Goal: Transaction & Acquisition: Purchase product/service

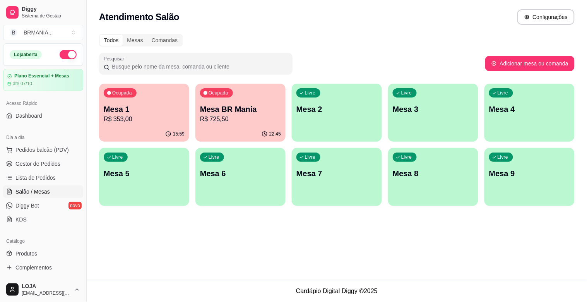
click at [160, 123] on div "Ocupada Mesa 1 R$ 353,00" at bounding box center [144, 105] width 90 height 43
click at [264, 104] on p "Mesa BR Mania" at bounding box center [240, 109] width 79 height 10
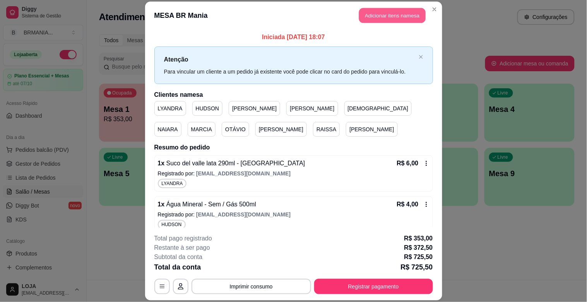
click at [366, 14] on button "Adicionar itens na mesa" at bounding box center [392, 15] width 67 height 15
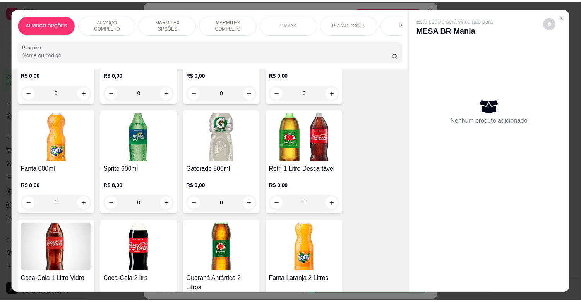
scroll to position [1151, 0]
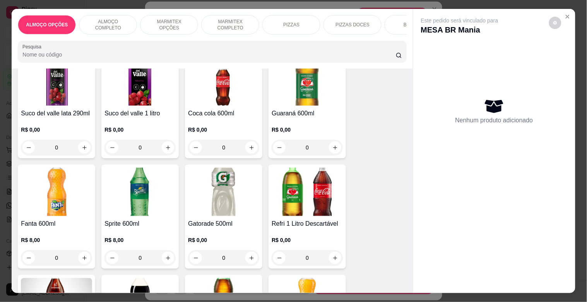
click at [210, 202] on img at bounding box center [223, 192] width 71 height 48
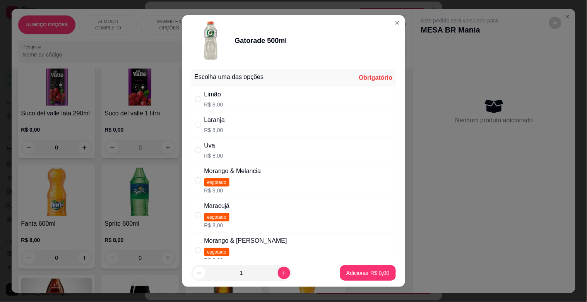
click at [221, 125] on div "Laranja R$ 8,00" at bounding box center [294, 125] width 204 height 26
radio input "true"
click at [357, 266] on button "Adicionar R$ 8,00" at bounding box center [367, 272] width 55 height 15
type input "1"
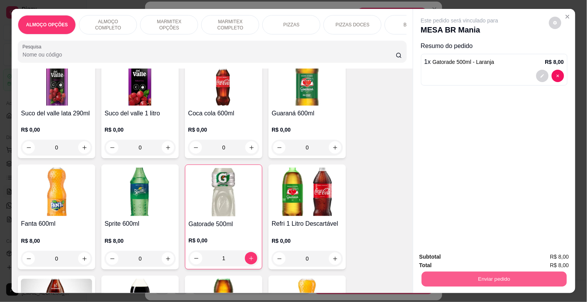
click at [503, 274] on button "Enviar pedido" at bounding box center [494, 278] width 145 height 15
click at [534, 256] on button "Sim, quero registrar" at bounding box center [542, 256] width 58 height 15
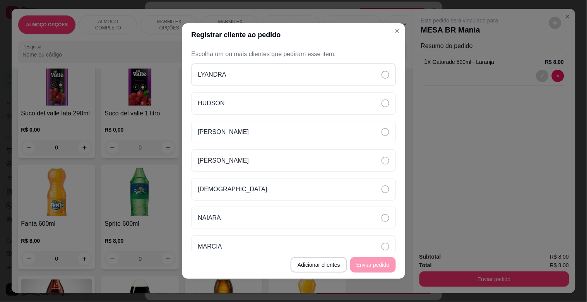
click at [354, 74] on div "LYANDRA" at bounding box center [294, 74] width 204 height 22
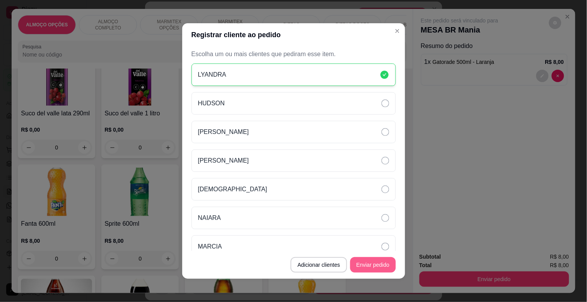
click at [381, 265] on button "Enviar pedido" at bounding box center [373, 264] width 46 height 15
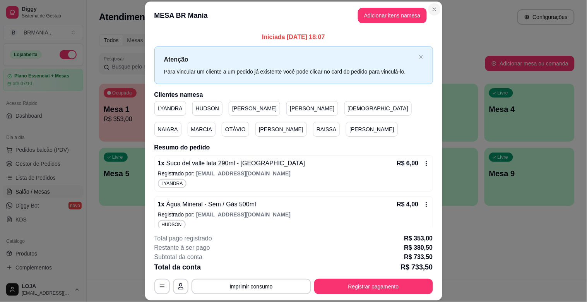
click at [431, 10] on div "Atendimento Salão Configurações" at bounding box center [337, 16] width 476 height 15
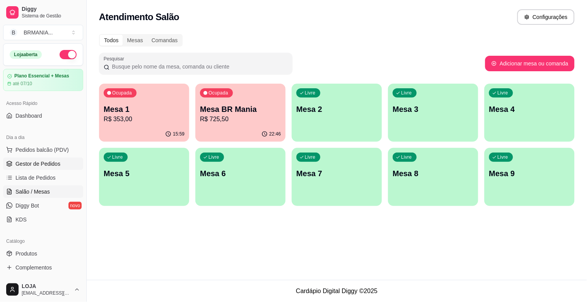
click at [51, 161] on span "Gestor de Pedidos" at bounding box center [37, 164] width 45 height 8
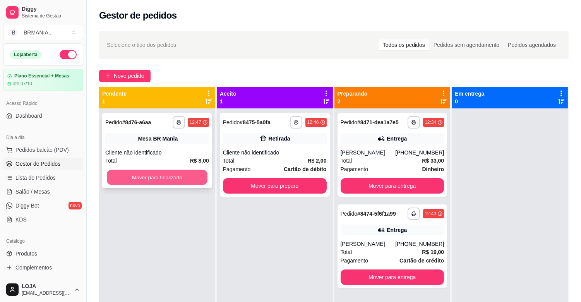
click at [136, 181] on button "Mover para finalizado" at bounding box center [157, 177] width 101 height 15
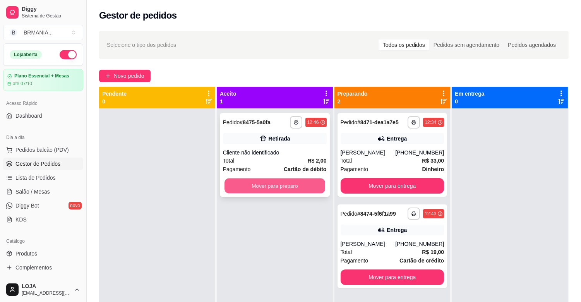
click at [273, 188] on button "Mover para preparo" at bounding box center [275, 185] width 101 height 15
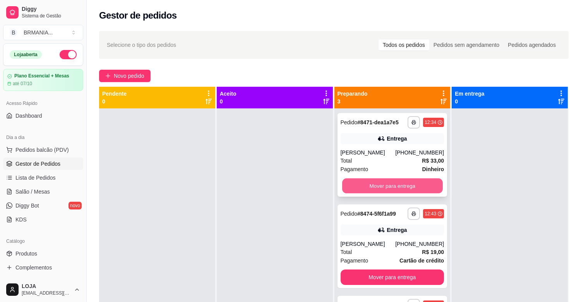
click at [409, 187] on button "Mover para entrega" at bounding box center [392, 185] width 101 height 15
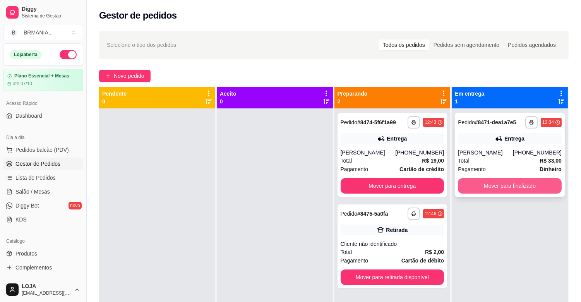
click at [484, 188] on button "Mover para finalizado" at bounding box center [510, 185] width 104 height 15
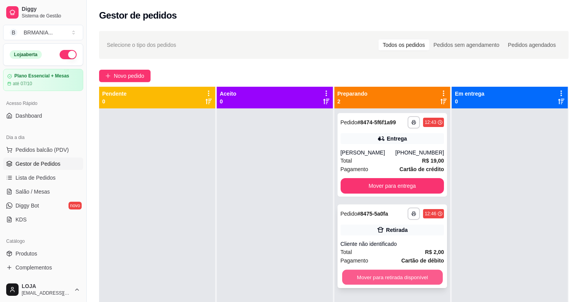
click at [422, 274] on button "Mover para retirada disponível" at bounding box center [392, 277] width 101 height 15
click at [422, 273] on div "Mover para retirada disponível" at bounding box center [393, 276] width 104 height 15
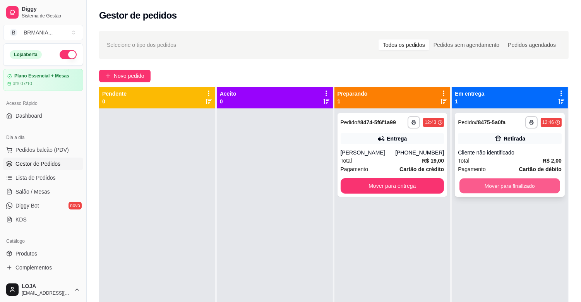
click at [493, 186] on button "Mover para finalizado" at bounding box center [510, 185] width 101 height 15
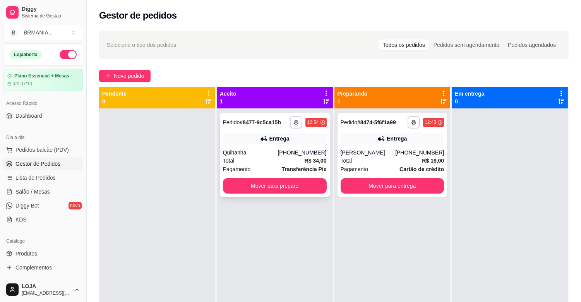
click at [270, 150] on div "Quihanha" at bounding box center [250, 153] width 55 height 8
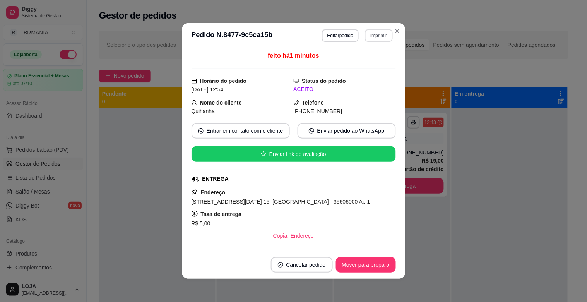
click at [377, 35] on button "Imprimir" at bounding box center [378, 35] width 27 height 12
click at [367, 63] on button "IMPRESSORA" at bounding box center [363, 63] width 56 height 12
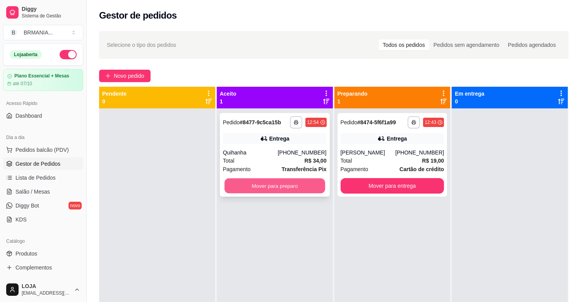
click at [293, 186] on button "Mover para preparo" at bounding box center [275, 185] width 101 height 15
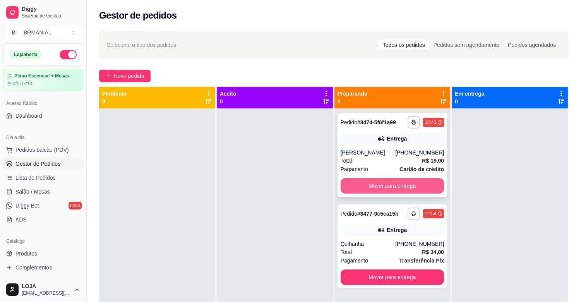
click at [370, 186] on button "Mover para entrega" at bounding box center [393, 185] width 104 height 15
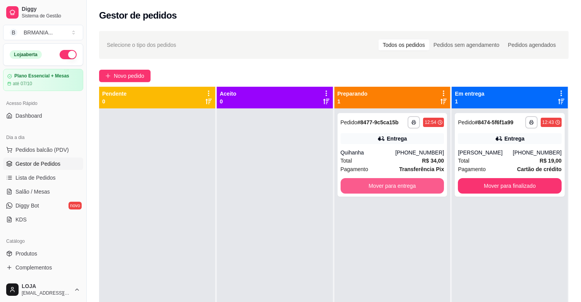
click at [378, 182] on button "Mover para entrega" at bounding box center [393, 185] width 104 height 15
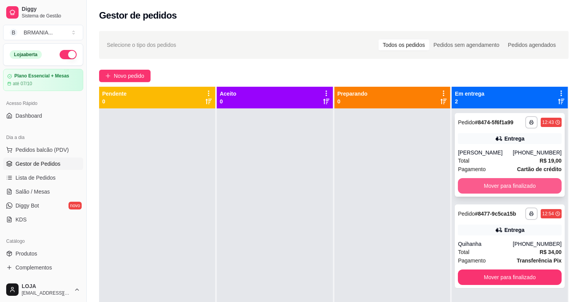
click at [517, 181] on button "Mover para finalizado" at bounding box center [510, 185] width 104 height 15
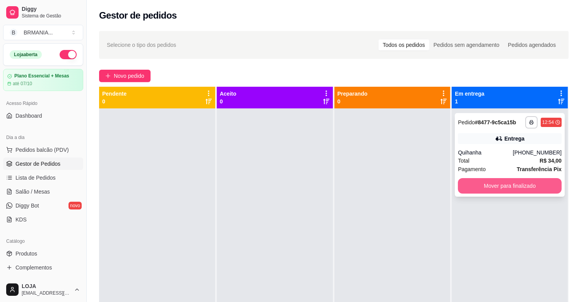
click at [524, 189] on button "Mover para finalizado" at bounding box center [510, 185] width 104 height 15
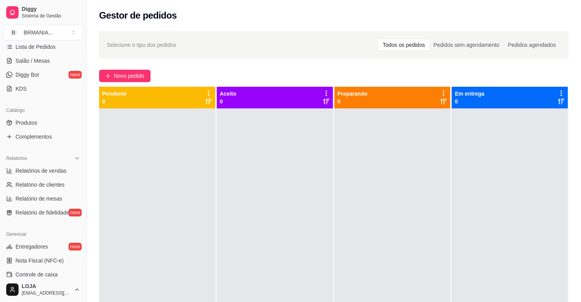
scroll to position [144, 0]
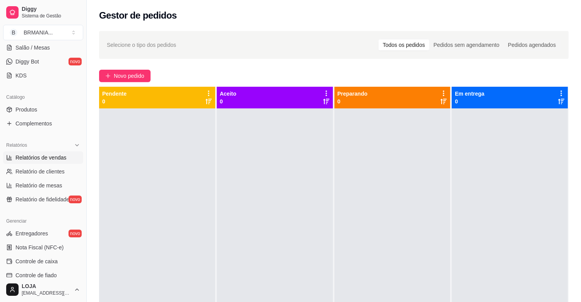
click at [49, 160] on span "Relatórios de vendas" at bounding box center [40, 158] width 51 height 8
select select "ALL"
select select "0"
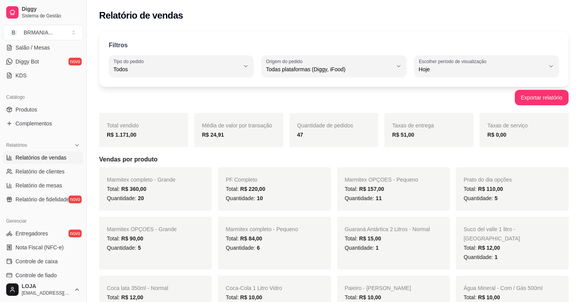
drag, startPoint x: 563, startPoint y: 158, endPoint x: 574, endPoint y: 159, distance: 11.7
click at [563, 158] on h5 "Vendas por produto" at bounding box center [334, 159] width 470 height 9
drag, startPoint x: 84, startPoint y: 132, endPoint x: 82, endPoint y: 125, distance: 7.6
click at [83, 131] on button "Toggle Sidebar" at bounding box center [86, 151] width 6 height 302
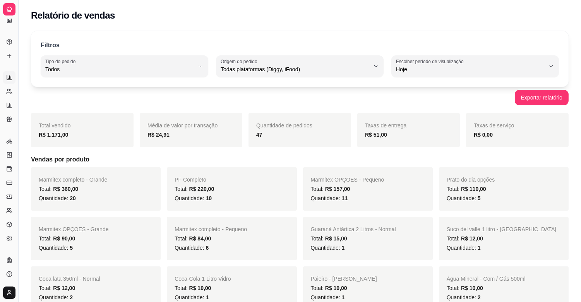
scroll to position [93, 0]
click at [18, 106] on button "Toggle Sidebar" at bounding box center [18, 151] width 6 height 302
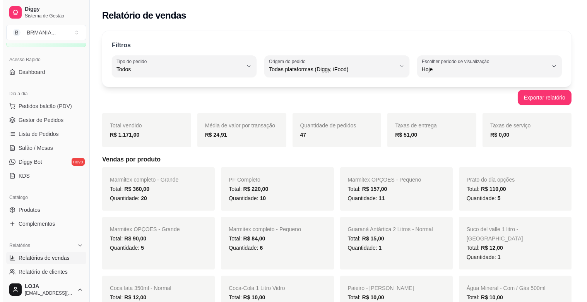
scroll to position [0, 0]
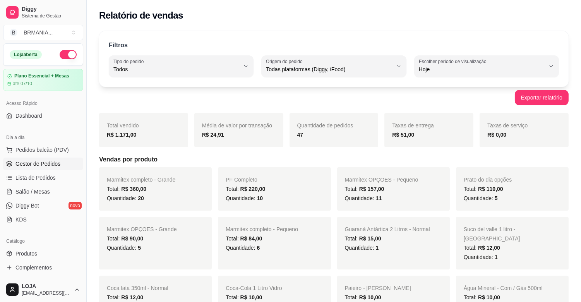
click at [50, 162] on span "Gestor de Pedidos" at bounding box center [37, 164] width 45 height 8
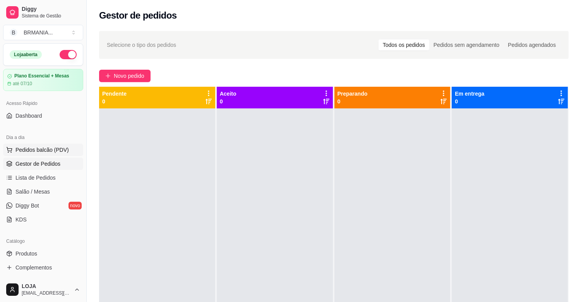
click at [43, 153] on span "Pedidos balcão (PDV)" at bounding box center [41, 150] width 53 height 8
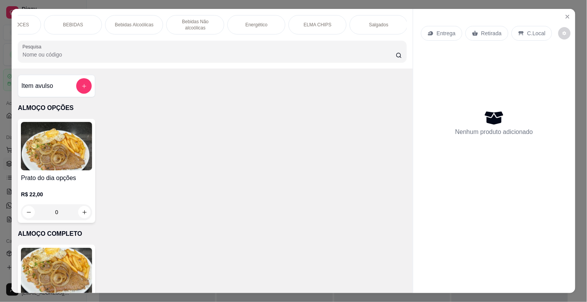
scroll to position [0, 681]
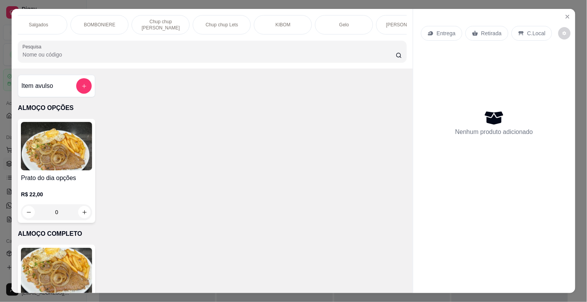
click at [115, 18] on div "BOMBONIERE" at bounding box center [99, 24] width 58 height 19
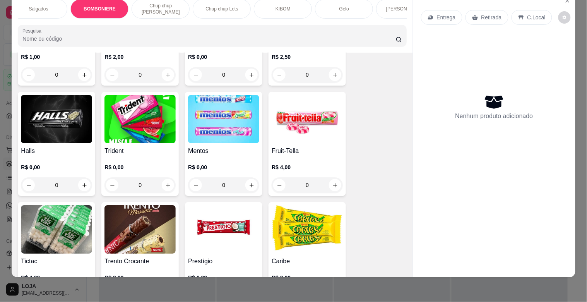
scroll to position [3003, 0]
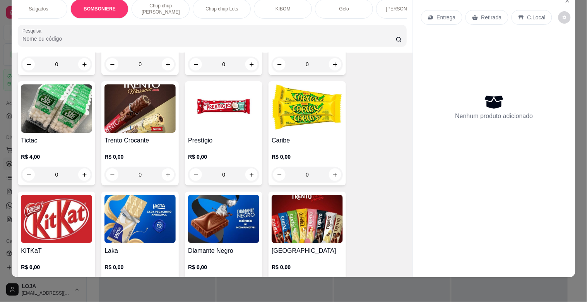
click at [138, 136] on h4 "Trento Crocante" at bounding box center [140, 140] width 71 height 9
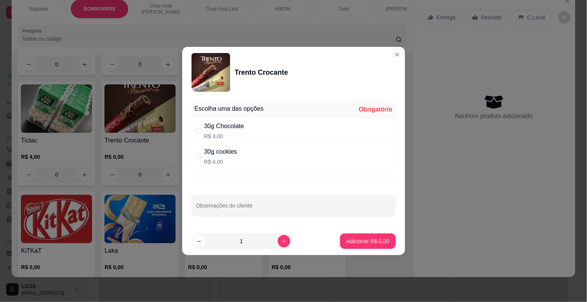
drag, startPoint x: 232, startPoint y: 151, endPoint x: 256, endPoint y: 180, distance: 37.1
click at [233, 151] on div "30g cookies" at bounding box center [220, 151] width 33 height 9
radio input "true"
click at [282, 240] on icon "increase-product-quantity" at bounding box center [284, 241] width 4 height 4
type input "2"
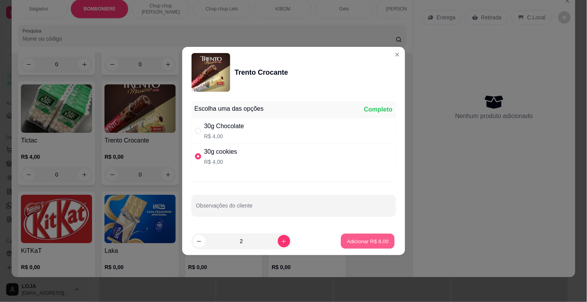
click at [358, 238] on p "Adicionar R$ 8,00" at bounding box center [368, 240] width 42 height 7
type input "2"
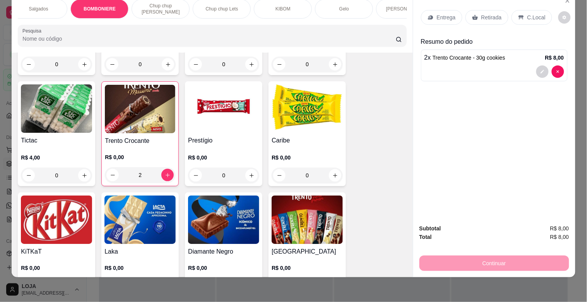
drag, startPoint x: 529, startPoint y: 8, endPoint x: 497, endPoint y: 110, distance: 107.3
click at [529, 14] on p "C.Local" at bounding box center [537, 18] width 18 height 8
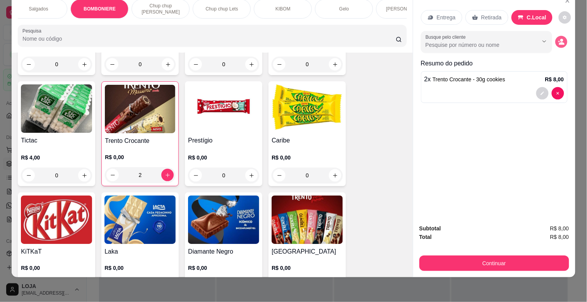
click at [561, 39] on circle "decrease-product-quantity" at bounding box center [562, 40] width 3 height 3
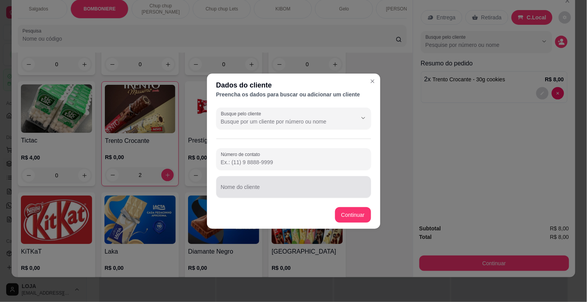
click at [318, 190] on input "Nome do cliente" at bounding box center [294, 190] width 146 height 8
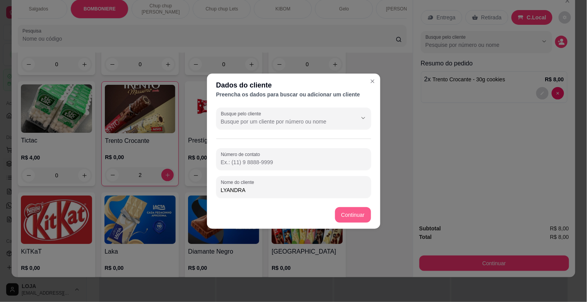
type input "LYANDRA"
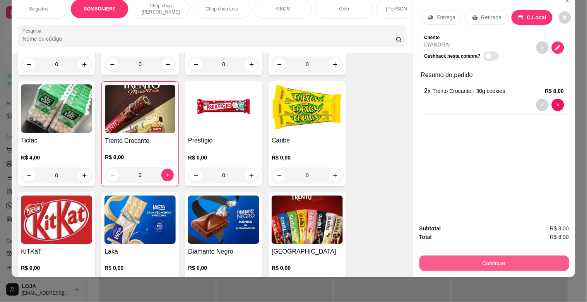
click at [475, 259] on button "Continuar" at bounding box center [495, 263] width 150 height 15
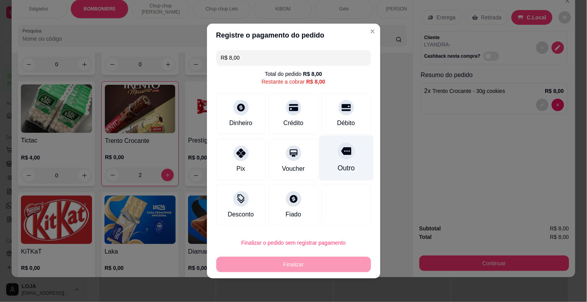
drag, startPoint x: 335, startPoint y: 165, endPoint x: 335, endPoint y: 171, distance: 6.2
click at [338, 165] on div "Outro" at bounding box center [346, 168] width 17 height 10
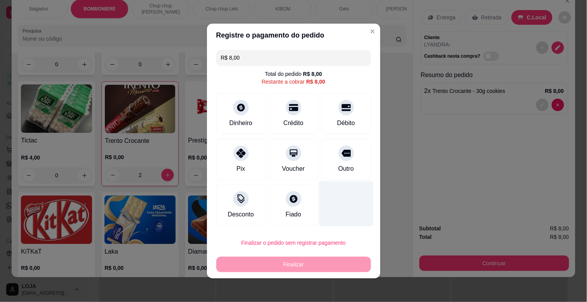
type input "R$ 0,00"
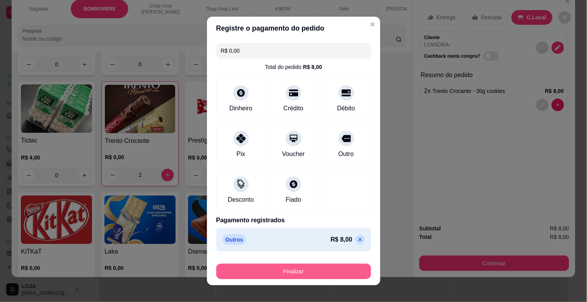
click at [331, 268] on button "Finalizar" at bounding box center [293, 271] width 155 height 15
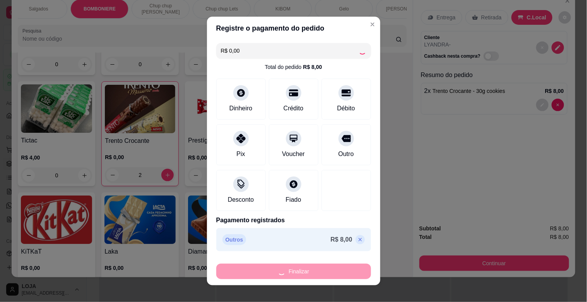
type input "0"
type input "-R$ 8,00"
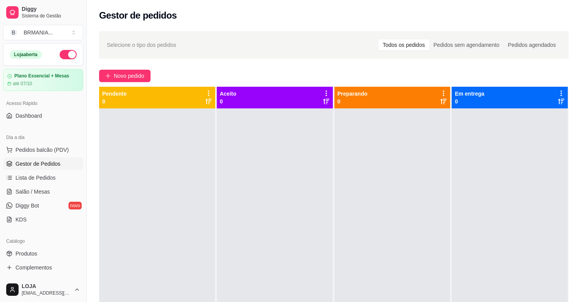
click at [228, 177] on div at bounding box center [275, 259] width 116 height 302
click at [31, 175] on span "Lista de Pedidos" at bounding box center [35, 178] width 40 height 8
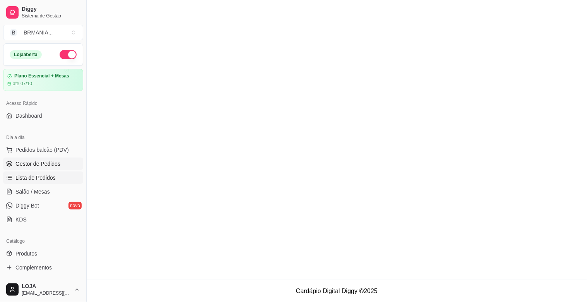
click at [37, 161] on span "Gestor de Pedidos" at bounding box center [37, 164] width 45 height 8
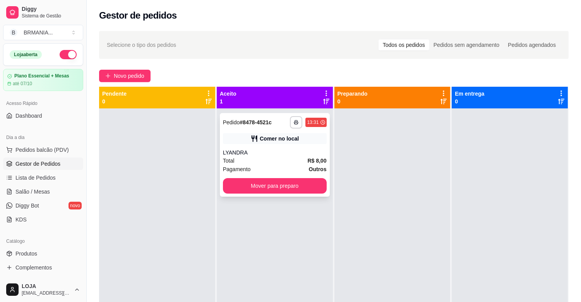
click at [295, 147] on div "**********" at bounding box center [275, 155] width 110 height 84
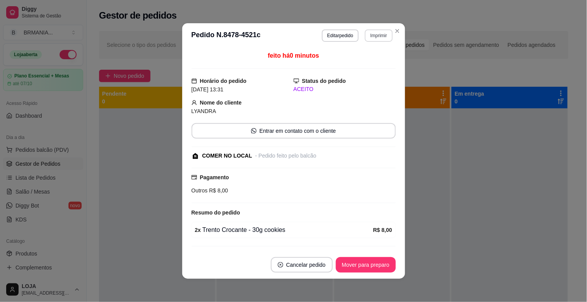
click at [378, 39] on button "Imprimir" at bounding box center [378, 35] width 27 height 12
click at [380, 63] on button "IMPRESSORA" at bounding box center [362, 63] width 54 height 12
click at [350, 266] on button "Mover para preparo" at bounding box center [366, 264] width 60 height 15
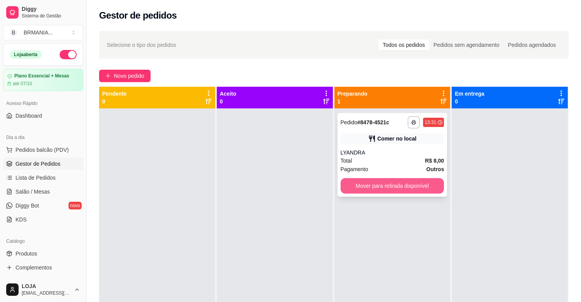
click at [435, 187] on button "Mover para retirada disponível" at bounding box center [393, 185] width 104 height 15
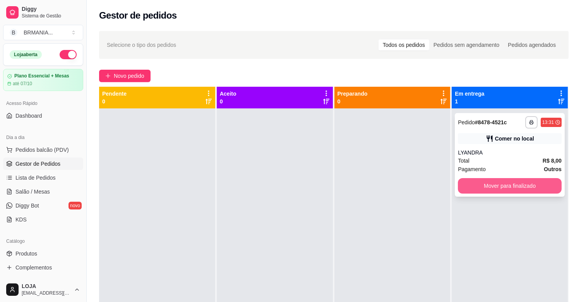
click at [458, 186] on button "Mover para finalizado" at bounding box center [510, 185] width 104 height 15
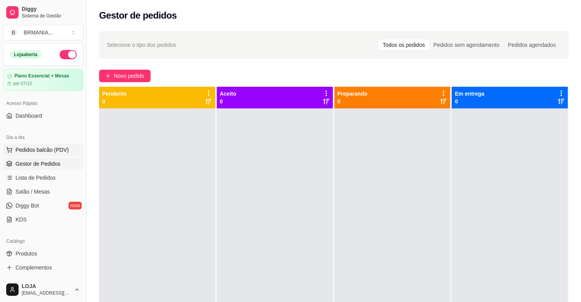
click at [51, 148] on span "Pedidos balcão (PDV)" at bounding box center [41, 150] width 53 height 8
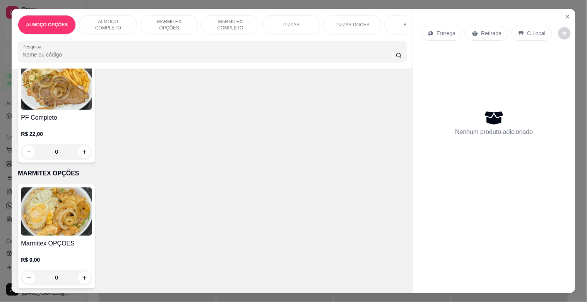
scroll to position [230, 0]
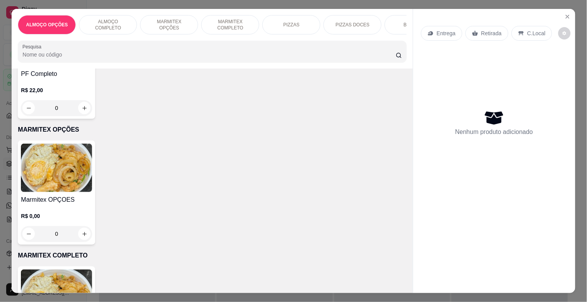
click at [45, 90] on p "R$ 22,00" at bounding box center [56, 90] width 71 height 8
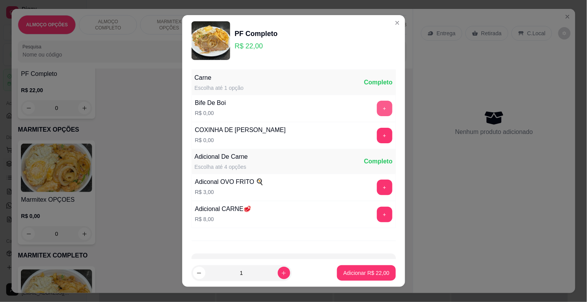
click at [377, 107] on button "+" at bounding box center [384, 108] width 15 height 15
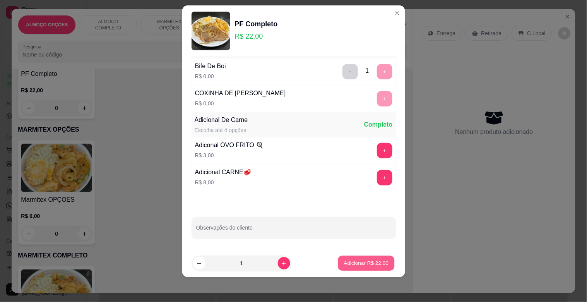
click at [374, 257] on button "Adicionar R$ 22,00" at bounding box center [366, 263] width 57 height 15
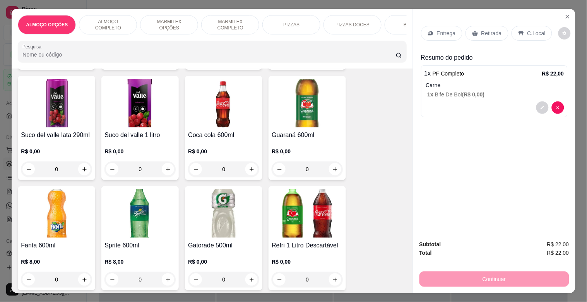
scroll to position [1184, 0]
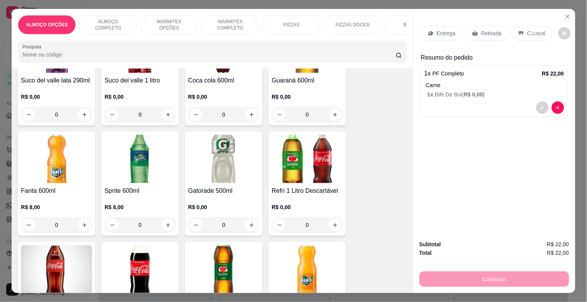
click at [317, 170] on img at bounding box center [307, 159] width 71 height 48
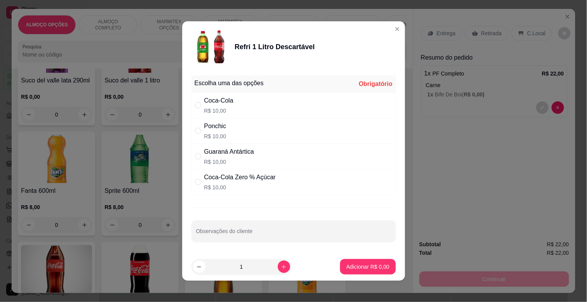
click at [235, 103] on div "Coca-Cola R$ 10,00" at bounding box center [294, 106] width 204 height 26
radio input "true"
click at [355, 262] on button "Adicionar R$ 10,00" at bounding box center [366, 266] width 57 height 15
type input "1"
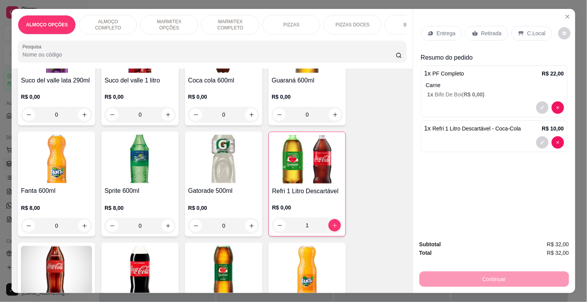
click at [536, 29] on p "C.Local" at bounding box center [537, 33] width 18 height 8
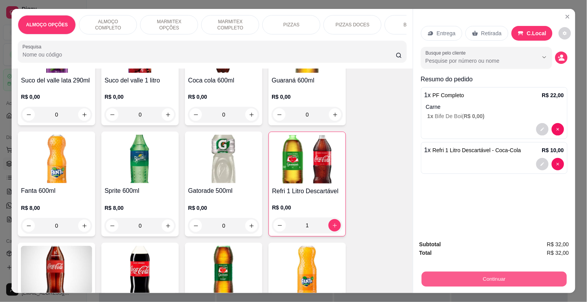
click at [511, 271] on button "Continuar" at bounding box center [494, 278] width 145 height 15
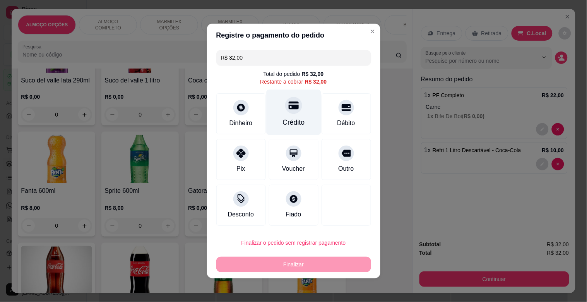
click at [311, 110] on div "Crédito" at bounding box center [293, 112] width 55 height 45
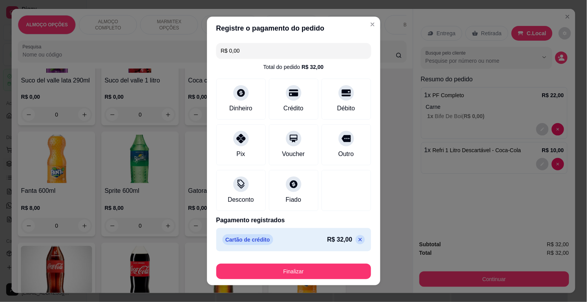
click at [357, 241] on icon at bounding box center [360, 240] width 6 height 6
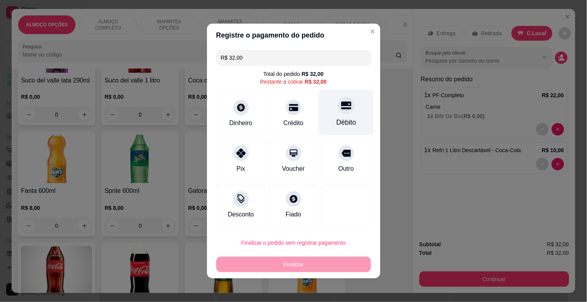
click at [328, 102] on div "Débito" at bounding box center [346, 112] width 55 height 45
type input "R$ 0,00"
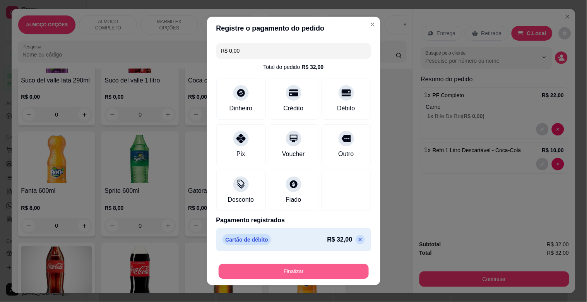
click at [285, 273] on button "Finalizar" at bounding box center [294, 271] width 150 height 15
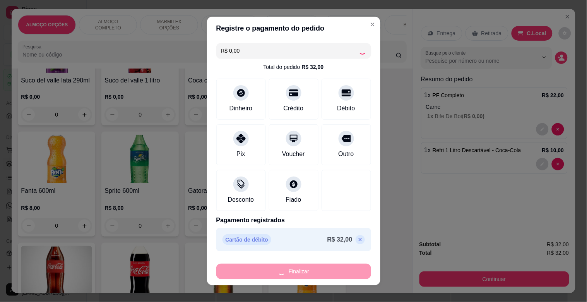
type input "0"
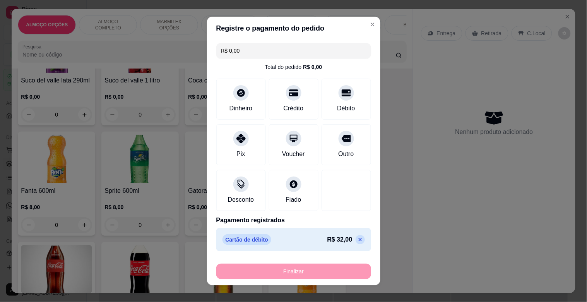
type input "-R$ 32,00"
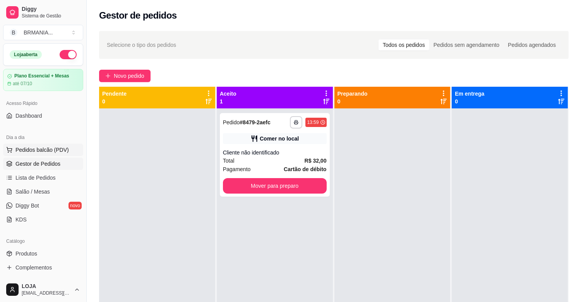
click at [58, 151] on span "Pedidos balcão (PDV)" at bounding box center [41, 150] width 53 height 8
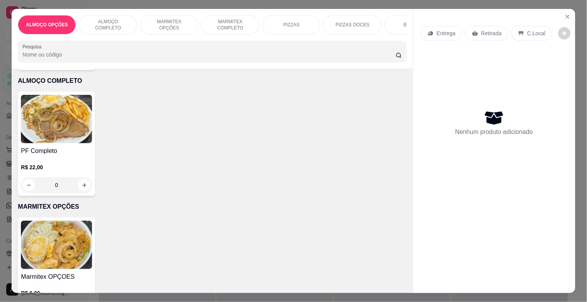
scroll to position [175, 0]
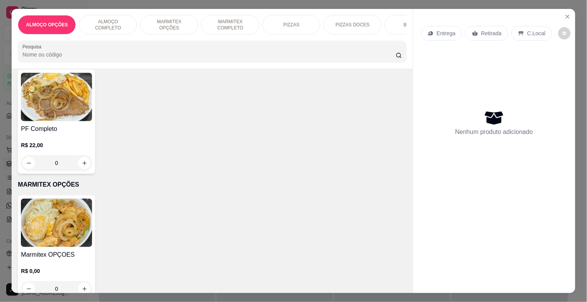
click at [92, 113] on div "PF Completo R$ 22,00 0" at bounding box center [56, 122] width 77 height 104
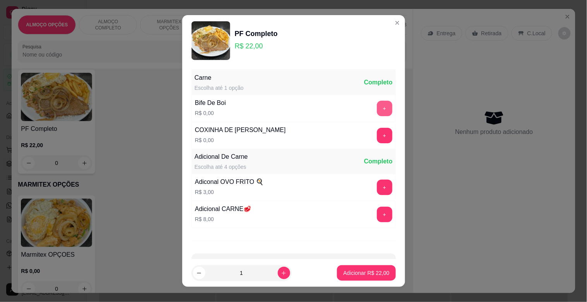
click at [377, 107] on button "+" at bounding box center [384, 108] width 15 height 15
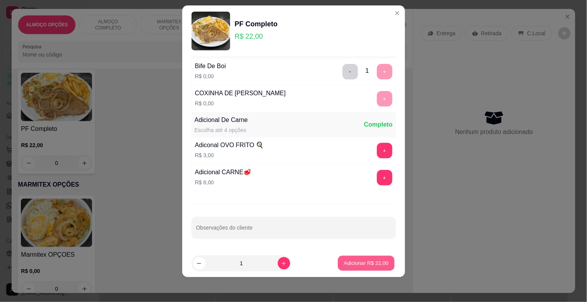
click at [371, 261] on p "Adicionar R$ 22,00" at bounding box center [366, 262] width 45 height 7
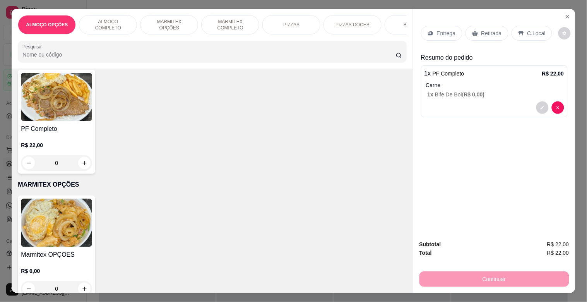
click at [520, 30] on icon at bounding box center [521, 33] width 6 height 6
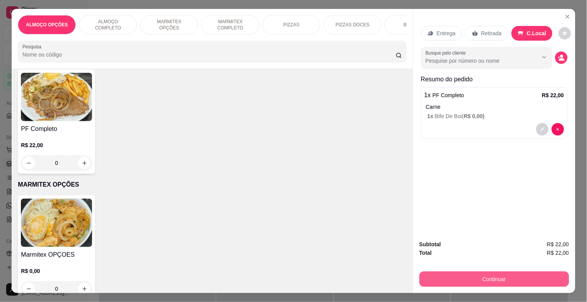
click at [481, 276] on button "Continuar" at bounding box center [495, 278] width 150 height 15
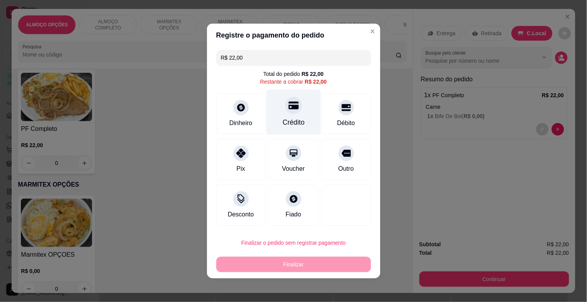
click at [290, 118] on div "Crédito" at bounding box center [294, 122] width 22 height 10
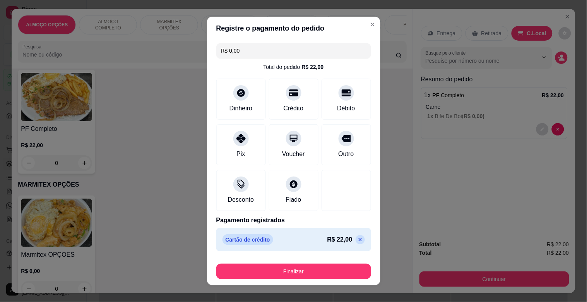
click at [285, 280] on footer "Finalizar" at bounding box center [293, 269] width 173 height 31
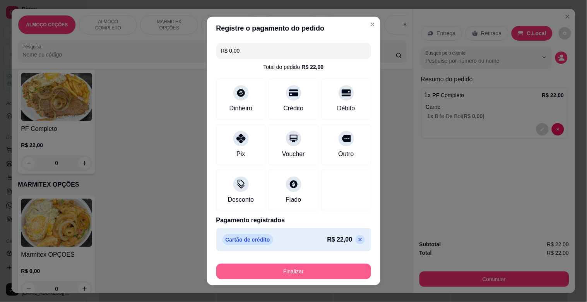
click at [288, 268] on button "Finalizar" at bounding box center [293, 271] width 155 height 15
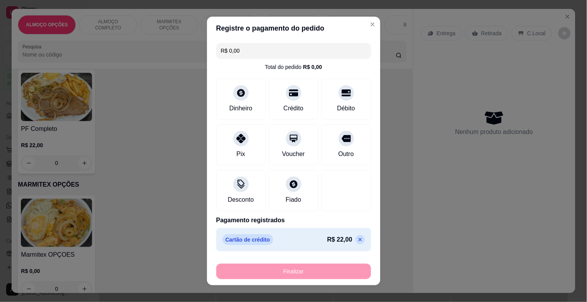
type input "-R$ 22,00"
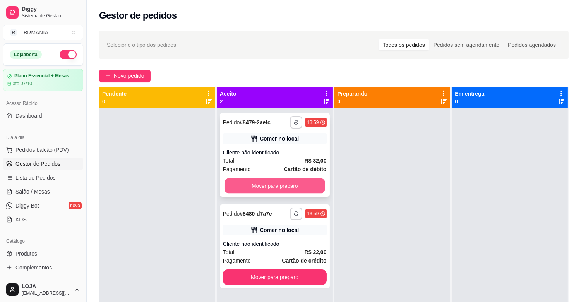
click at [278, 186] on button "Mover para preparo" at bounding box center [275, 185] width 101 height 15
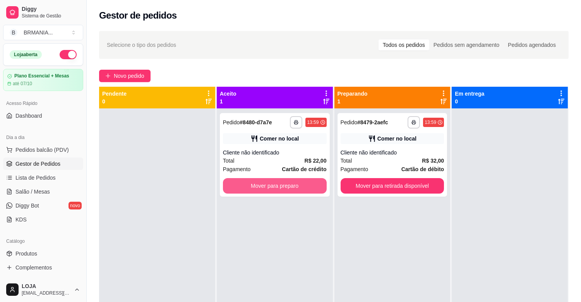
click at [278, 185] on button "Mover para preparo" at bounding box center [275, 185] width 104 height 15
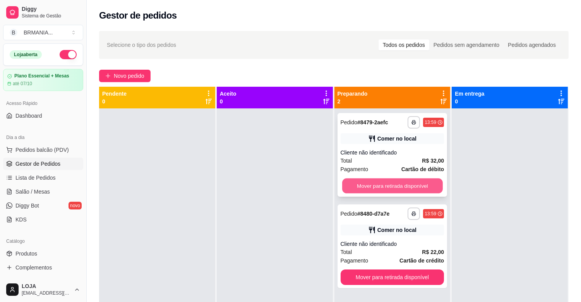
click at [393, 181] on button "Mover para retirada disponível" at bounding box center [392, 185] width 101 height 15
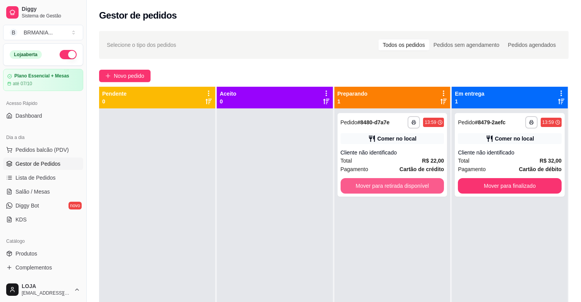
click at [394, 181] on button "Mover para retirada disponível" at bounding box center [393, 185] width 104 height 15
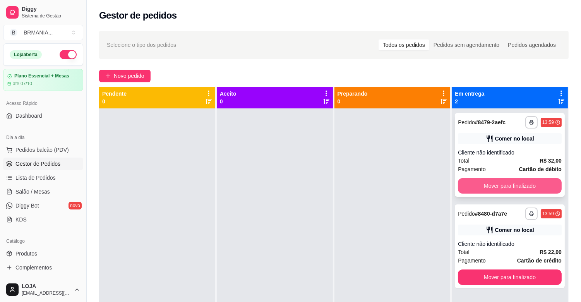
click at [491, 182] on button "Mover para finalizado" at bounding box center [510, 185] width 104 height 15
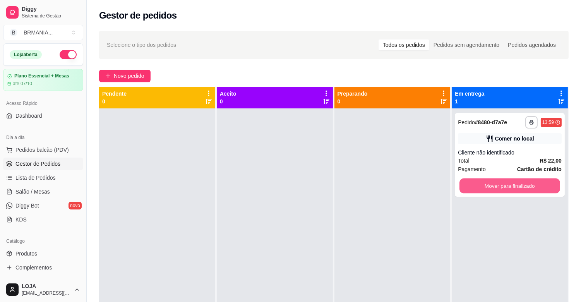
click at [491, 182] on button "Mover para finalizado" at bounding box center [510, 185] width 101 height 15
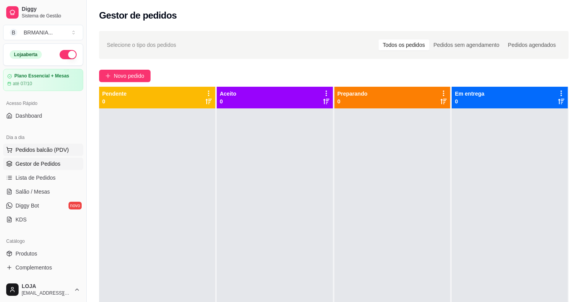
click at [41, 147] on span "Pedidos balcão (PDV)" at bounding box center [41, 150] width 53 height 8
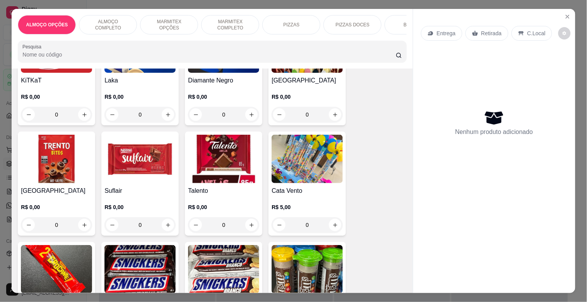
scroll to position [3212, 0]
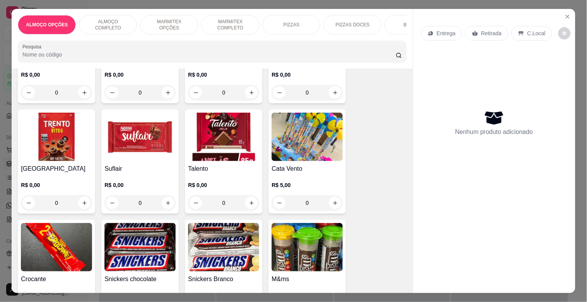
click at [415, 208] on div "Entrega Retirada C.Local Nenhum produto adicionado" at bounding box center [495, 144] width 162 height 271
click at [160, 131] on img at bounding box center [140, 137] width 71 height 48
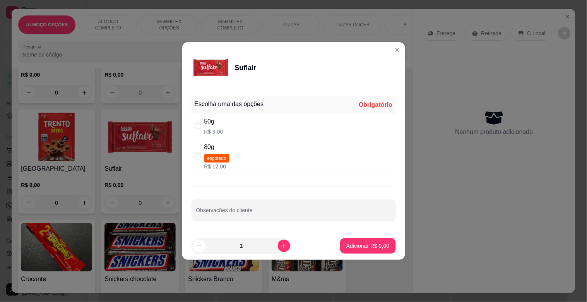
click at [279, 128] on div "50g R$ 9,00" at bounding box center [294, 126] width 204 height 26
radio input "true"
click at [365, 247] on p "Adicionar R$ 9,00" at bounding box center [368, 246] width 43 height 8
type input "1"
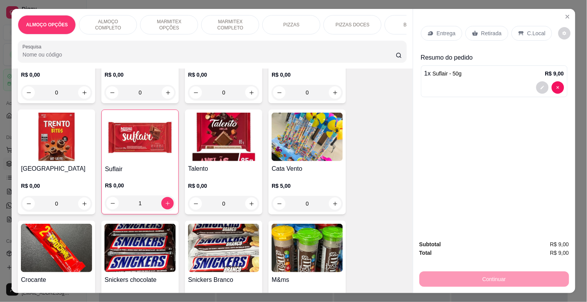
click at [483, 29] on p "Retirada" at bounding box center [492, 33] width 21 height 8
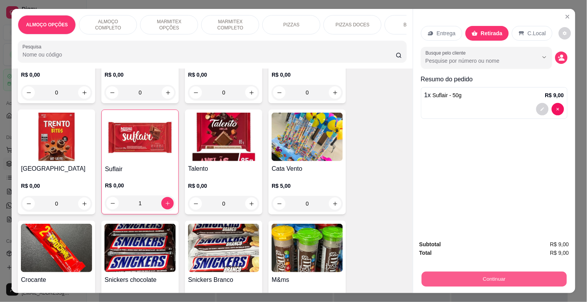
click at [463, 276] on button "Continuar" at bounding box center [494, 278] width 145 height 15
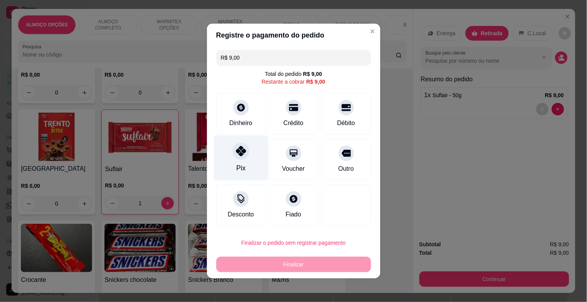
click at [248, 160] on div "Pix" at bounding box center [241, 158] width 55 height 45
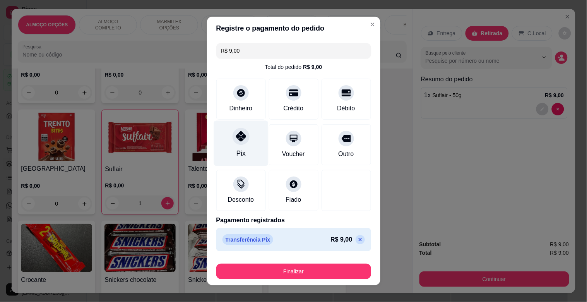
type input "R$ 0,00"
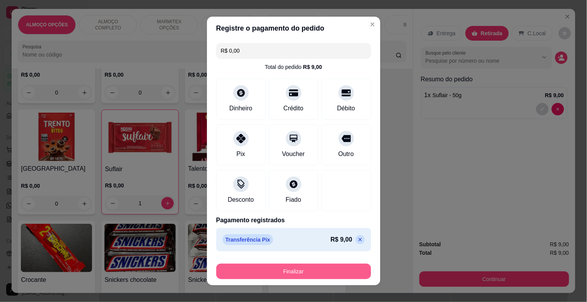
click at [271, 268] on button "Finalizar" at bounding box center [293, 271] width 155 height 15
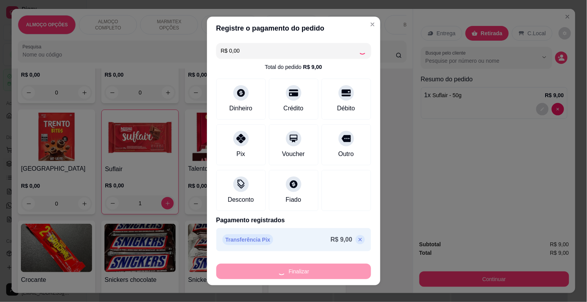
type input "0"
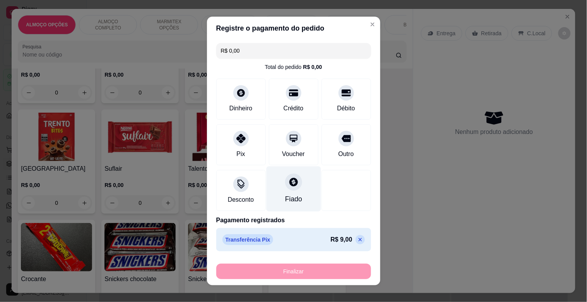
type input "-R$ 9,00"
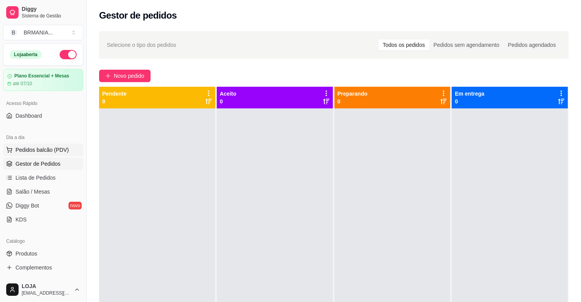
click at [37, 151] on span "Pedidos balcão (PDV)" at bounding box center [41, 150] width 53 height 8
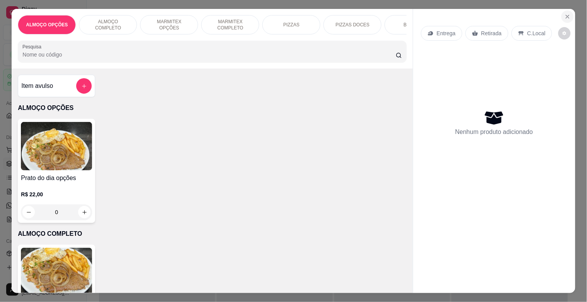
click at [568, 12] on button "Close" at bounding box center [568, 16] width 12 height 12
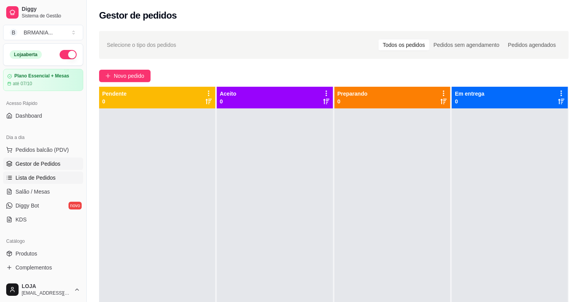
click at [60, 179] on link "Lista de Pedidos" at bounding box center [43, 178] width 80 height 12
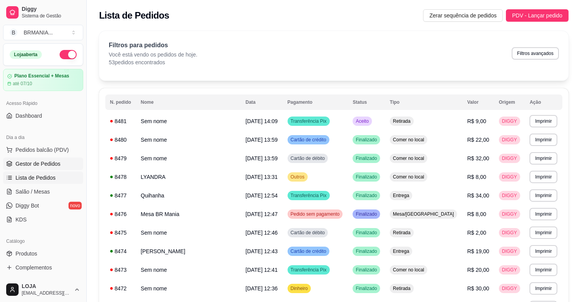
click at [64, 161] on link "Gestor de Pedidos" at bounding box center [43, 164] width 80 height 12
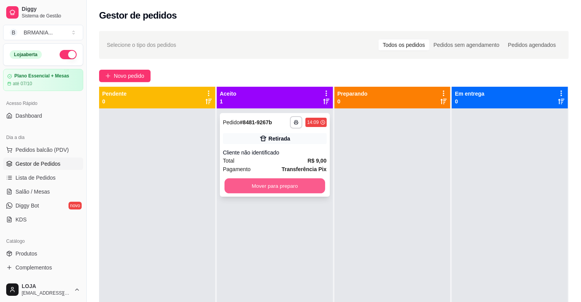
click at [278, 189] on button "Mover para preparo" at bounding box center [275, 185] width 101 height 15
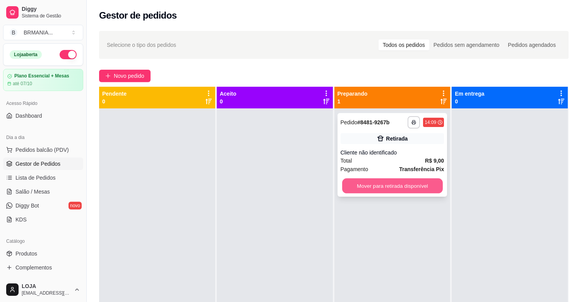
click at [393, 184] on button "Mover para retirada disponível" at bounding box center [392, 185] width 101 height 15
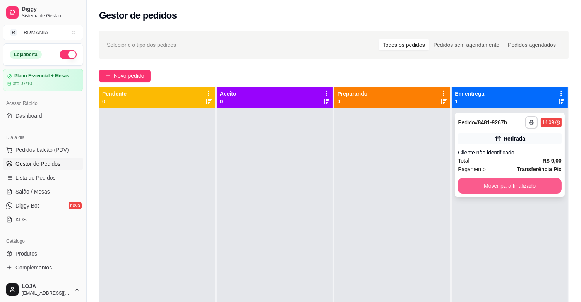
click at [507, 186] on button "Mover para finalizado" at bounding box center [510, 185] width 104 height 15
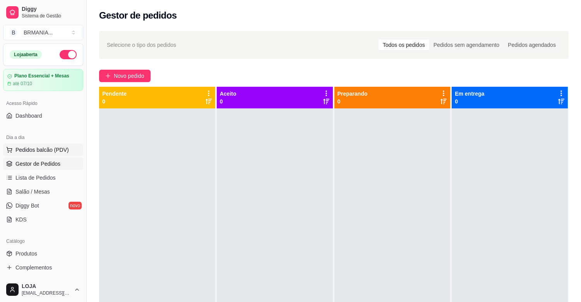
click at [47, 146] on button "Pedidos balcão (PDV)" at bounding box center [43, 150] width 80 height 12
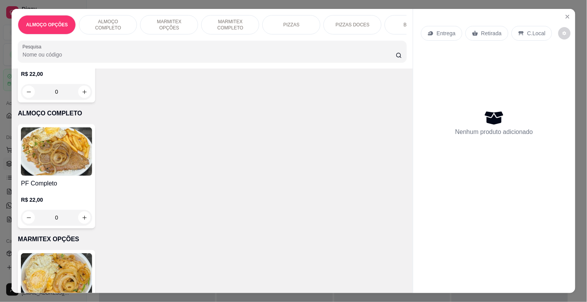
scroll to position [153, 0]
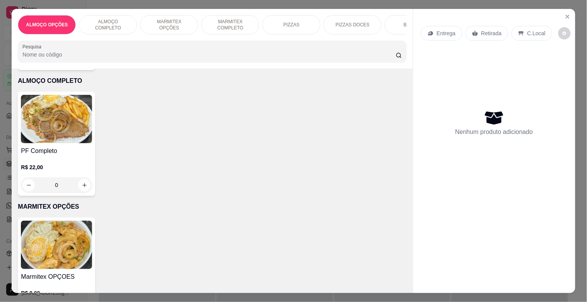
click at [48, 142] on img at bounding box center [56, 119] width 71 height 48
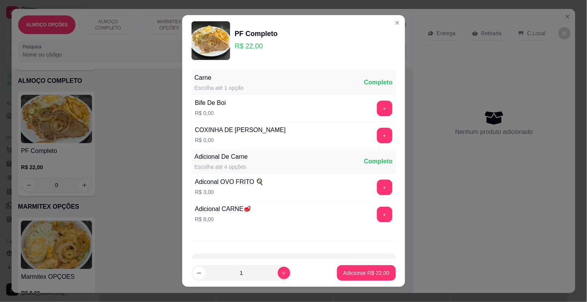
scroll to position [2, 0]
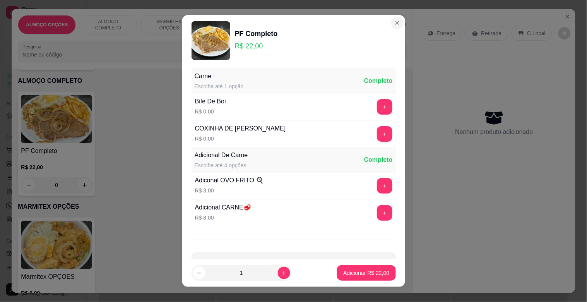
click at [386, 27] on section "PF Completo R$ 22,00 Carne Escolha até 1 opção Completo Bife De Boi R$ 0,00 + C…" at bounding box center [293, 151] width 223 height 272
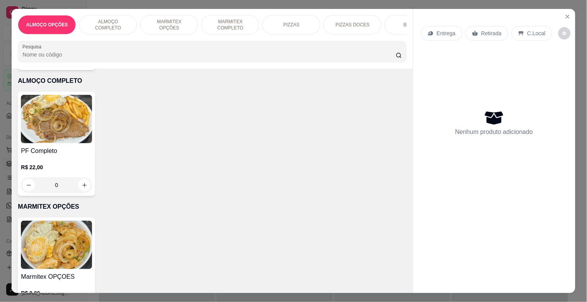
scroll to position [55, 0]
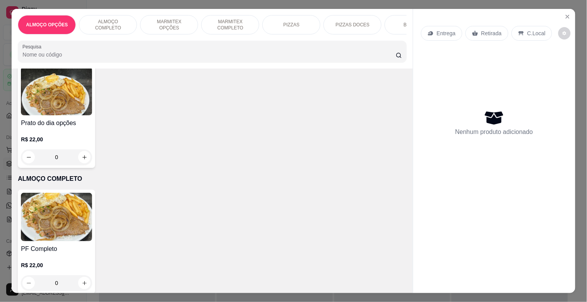
click at [52, 119] on div "Prato do dia opções R$ 22,00 0" at bounding box center [56, 116] width 77 height 104
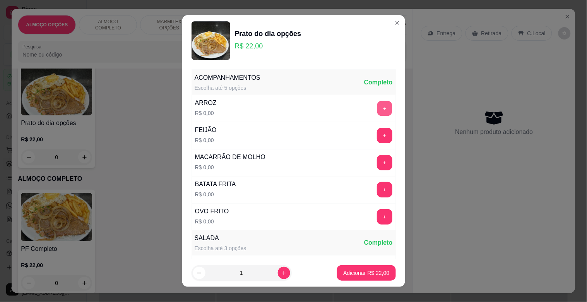
click at [377, 107] on button "+" at bounding box center [384, 108] width 15 height 15
click at [377, 137] on button "+" at bounding box center [384, 135] width 15 height 15
click at [377, 160] on button "+" at bounding box center [384, 162] width 15 height 15
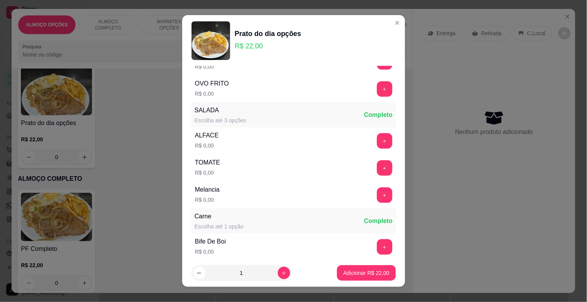
scroll to position [123, 0]
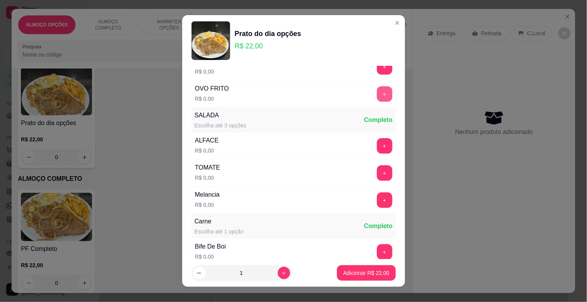
click at [377, 91] on button "+" at bounding box center [384, 93] width 15 height 15
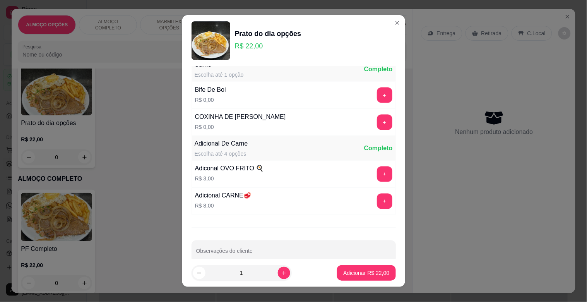
scroll to position [295, 0]
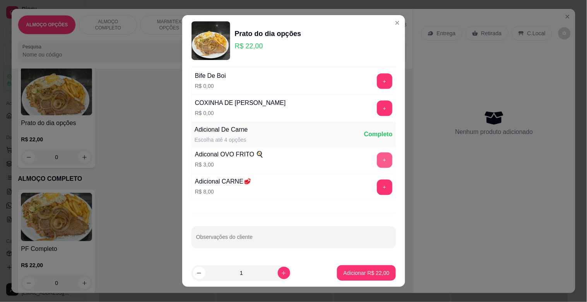
click at [377, 159] on button "+" at bounding box center [384, 160] width 15 height 15
click at [281, 273] on icon "increase-product-quantity" at bounding box center [284, 273] width 6 height 6
click at [281, 275] on icon "increase-product-quantity" at bounding box center [284, 273] width 6 height 6
type input "3"
click at [351, 271] on p "Adicionar R$ 75,00" at bounding box center [366, 273] width 46 height 8
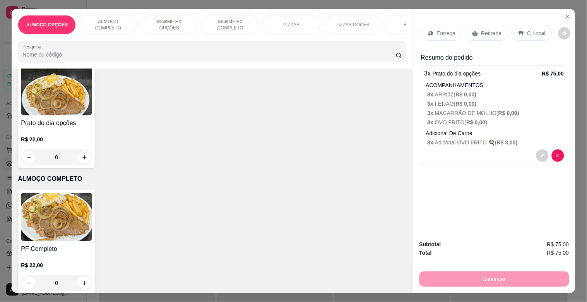
click at [451, 91] on p "3 x ARROZ ( R$ 0,00 )" at bounding box center [496, 95] width 137 height 8
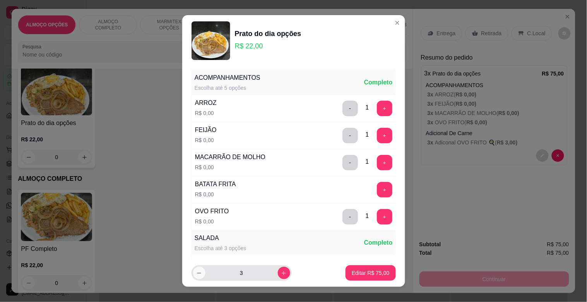
click at [196, 275] on icon "decrease-product-quantity" at bounding box center [199, 273] width 6 height 6
type input "1"
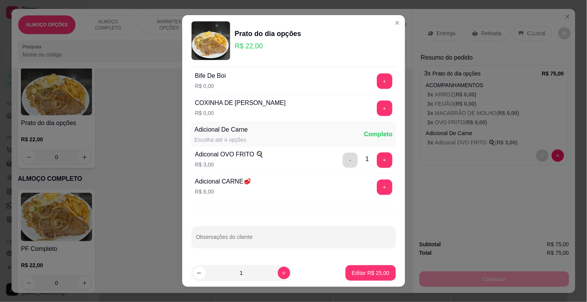
click at [343, 163] on button "-" at bounding box center [350, 160] width 15 height 15
click at [377, 161] on button "+" at bounding box center [384, 160] width 15 height 15
click at [353, 157] on div "- 1 +" at bounding box center [368, 160] width 56 height 15
click at [366, 159] on div "1" at bounding box center [367, 159] width 3 height 9
click at [377, 160] on button "+" at bounding box center [384, 160] width 15 height 15
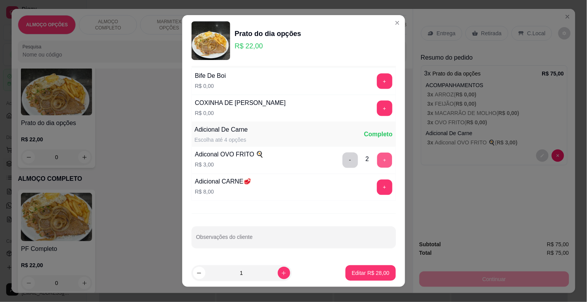
click at [377, 160] on button "+" at bounding box center [384, 160] width 15 height 15
click at [377, 276] on p "Editar R$ 31,00" at bounding box center [371, 273] width 38 height 8
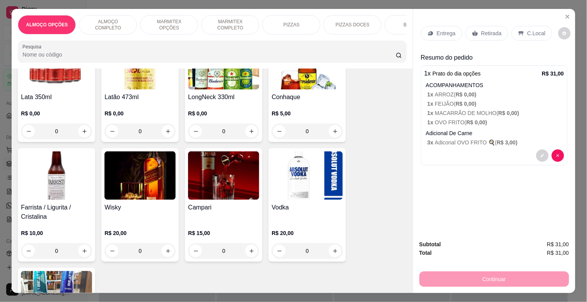
scroll to position [1589, 0]
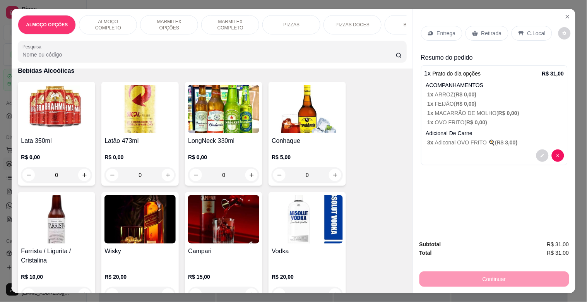
click at [234, 118] on img at bounding box center [223, 109] width 71 height 48
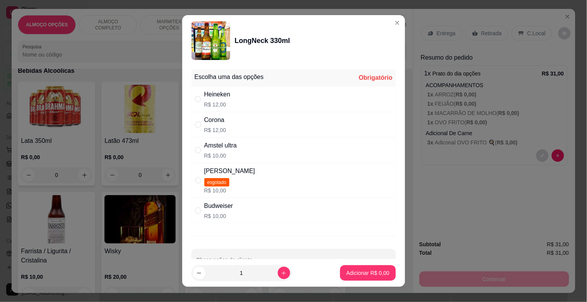
click at [227, 105] on p "R$ 12,00" at bounding box center [217, 105] width 26 height 8
radio input "true"
click at [280, 271] on button "increase-product-quantity" at bounding box center [284, 273] width 12 height 12
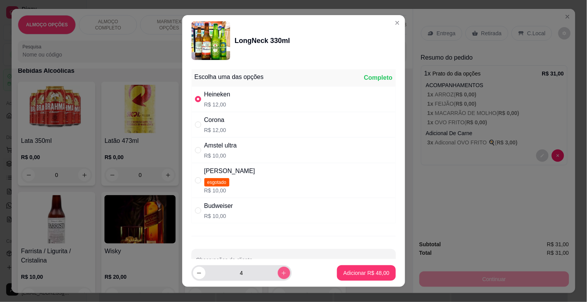
click at [279, 271] on button "increase-product-quantity" at bounding box center [284, 273] width 12 height 12
type input "5"
click at [347, 273] on p "Adicionar R$ 60,00" at bounding box center [366, 273] width 46 height 8
type input "5"
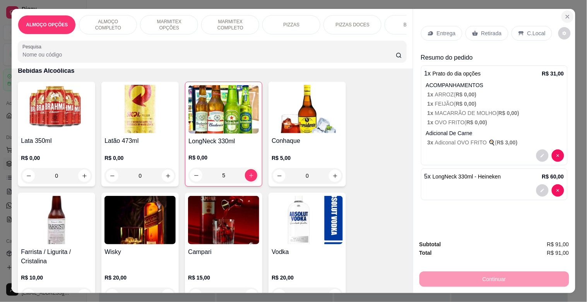
click at [570, 10] on button "Close" at bounding box center [568, 16] width 12 height 12
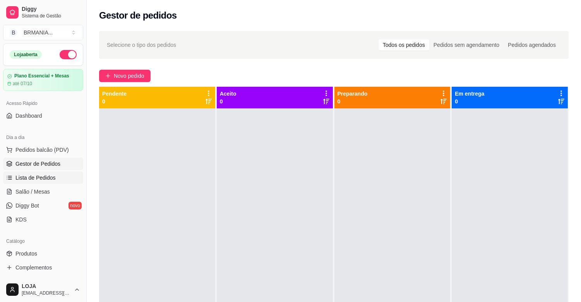
click at [46, 177] on span "Lista de Pedidos" at bounding box center [35, 178] width 40 height 8
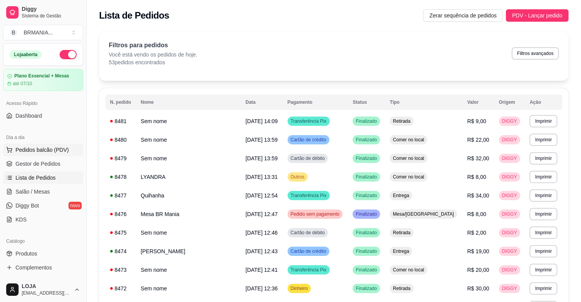
click at [57, 149] on span "Pedidos balcão (PDV)" at bounding box center [41, 150] width 53 height 8
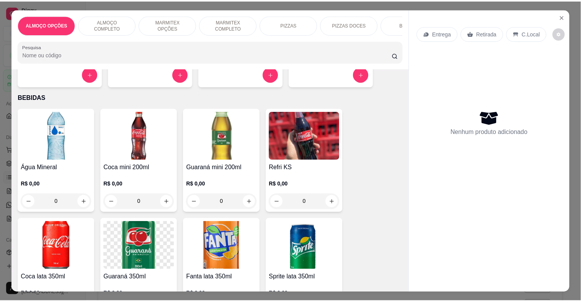
scroll to position [767, 0]
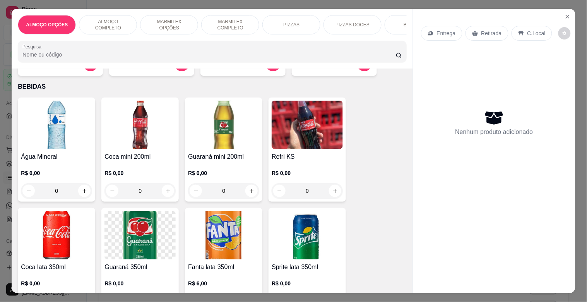
click at [74, 132] on img at bounding box center [56, 125] width 71 height 48
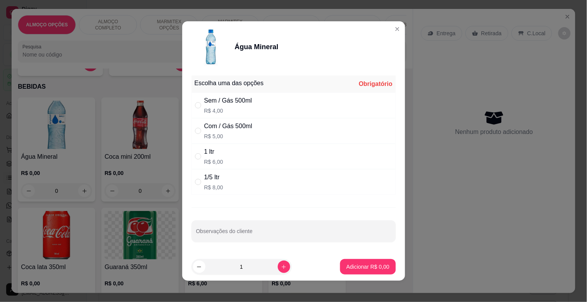
click at [247, 109] on p "R$ 4,00" at bounding box center [228, 111] width 48 height 8
radio input "true"
click at [281, 265] on icon "increase-product-quantity" at bounding box center [284, 267] width 6 height 6
type input "2"
click at [382, 270] on button "Adicionar R$ 8,00" at bounding box center [367, 266] width 55 height 15
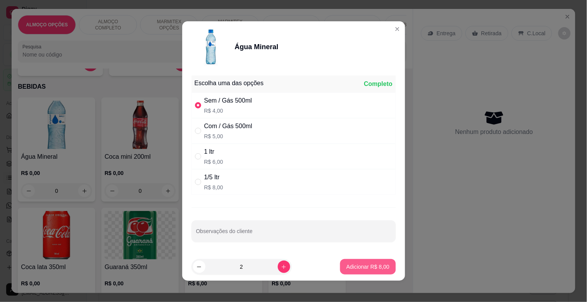
type input "2"
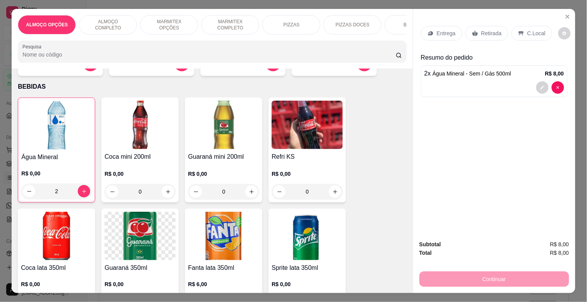
click at [492, 31] on p "Retirada" at bounding box center [492, 33] width 21 height 8
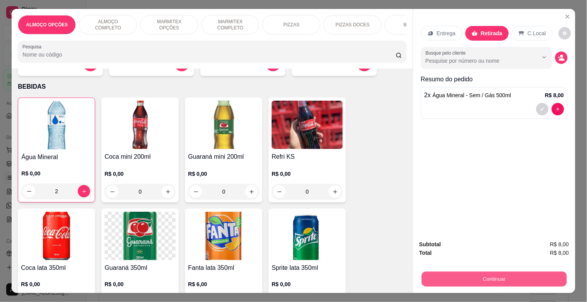
click at [487, 271] on button "Continuar" at bounding box center [494, 278] width 145 height 15
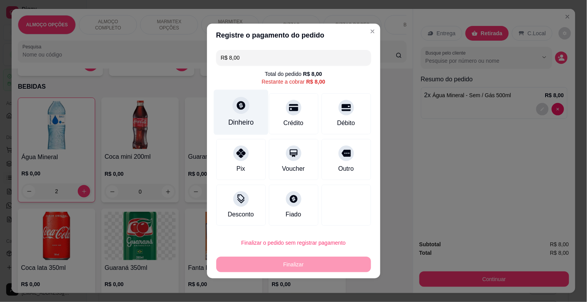
click at [243, 123] on div "Dinheiro" at bounding box center [241, 122] width 26 height 10
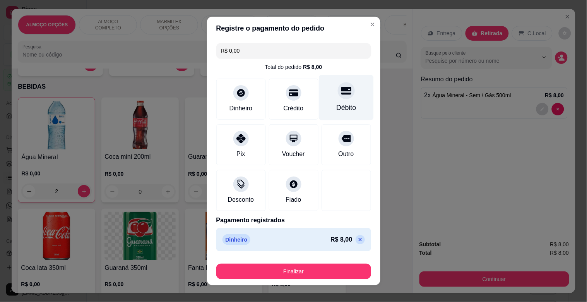
click at [342, 96] on div at bounding box center [346, 90] width 17 height 17
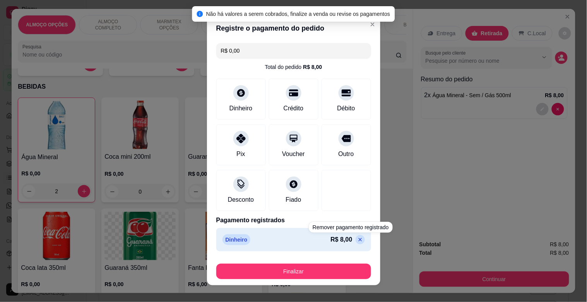
click at [349, 235] on div "R$ 8,00" at bounding box center [348, 239] width 34 height 9
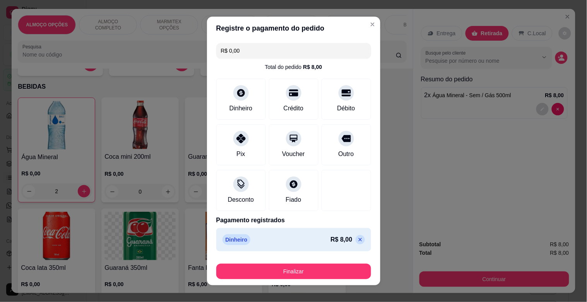
click at [357, 241] on icon at bounding box center [360, 240] width 6 height 6
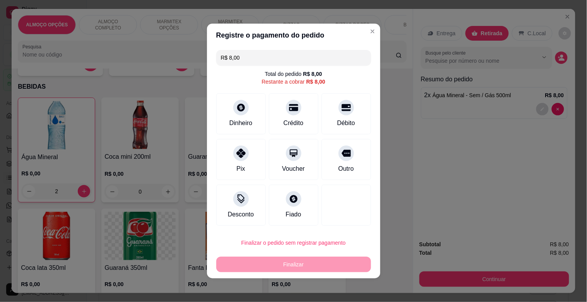
click at [345, 121] on div "Débito" at bounding box center [346, 122] width 18 height 9
type input "R$ 0,00"
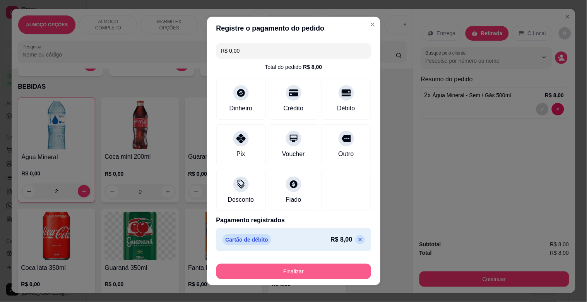
click at [297, 266] on button "Finalizar" at bounding box center [293, 271] width 155 height 15
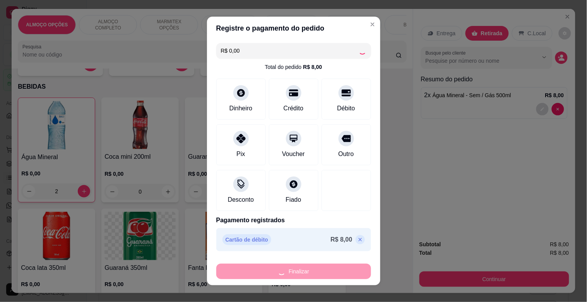
type input "0"
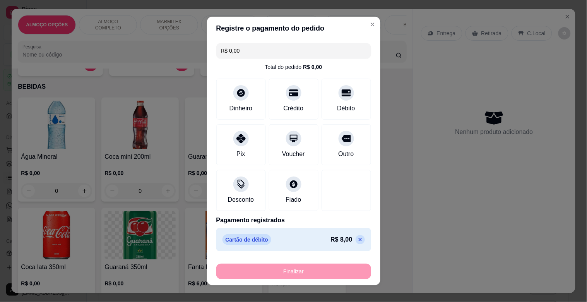
type input "-R$ 8,00"
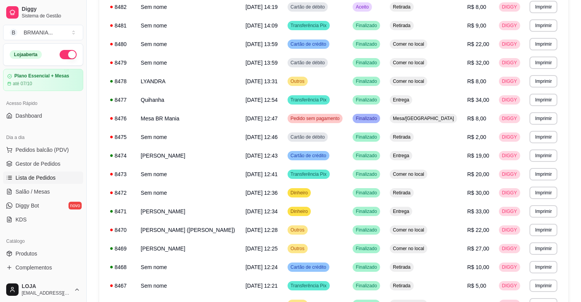
scroll to position [119, 0]
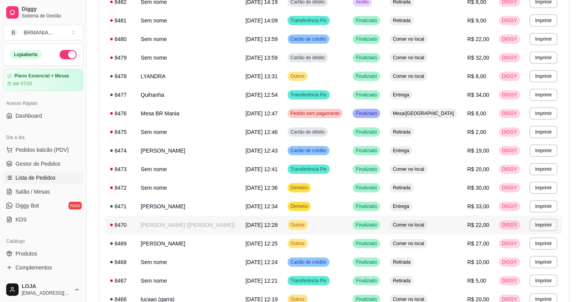
click at [164, 227] on td "[PERSON_NAME] ([PERSON_NAME])" at bounding box center [188, 225] width 105 height 19
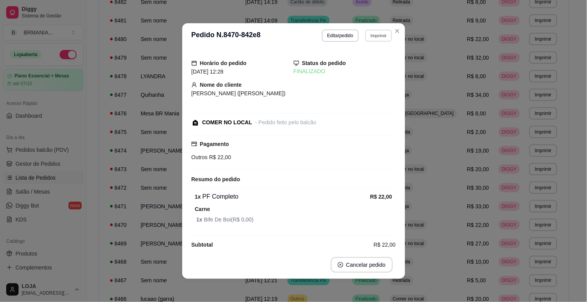
click at [374, 35] on button "Imprimir" at bounding box center [379, 35] width 27 height 12
click at [366, 66] on button "IMPRESSORA" at bounding box center [362, 63] width 54 height 12
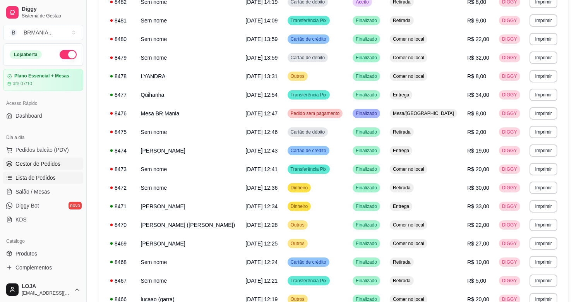
click at [33, 162] on span "Gestor de Pedidos" at bounding box center [37, 164] width 45 height 8
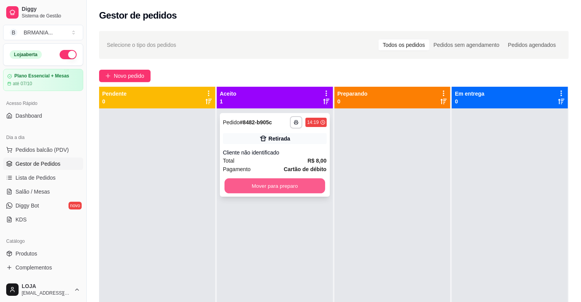
click at [298, 186] on button "Mover para preparo" at bounding box center [275, 185] width 101 height 15
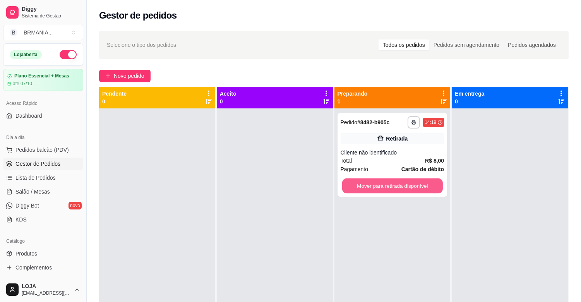
click at [376, 184] on button "Mover para retirada disponível" at bounding box center [392, 185] width 101 height 15
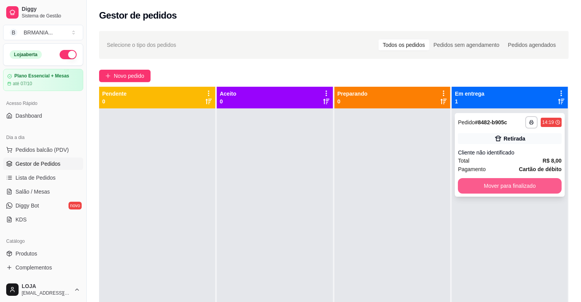
click at [494, 187] on button "Mover para finalizado" at bounding box center [510, 185] width 104 height 15
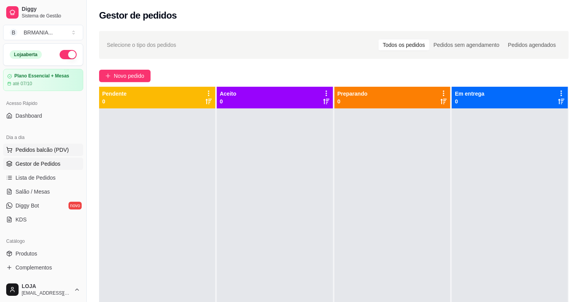
click at [41, 150] on span "Pedidos balcão (PDV)" at bounding box center [41, 150] width 53 height 8
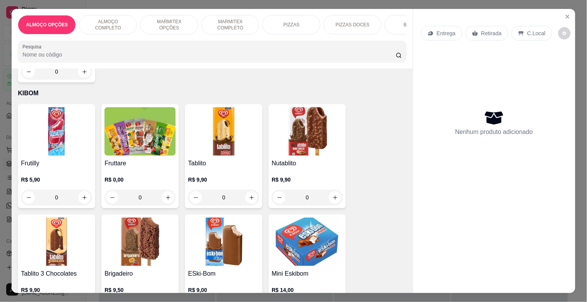
scroll to position [3979, 0]
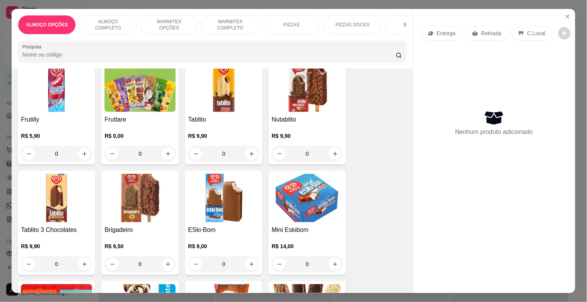
click at [317, 187] on img at bounding box center [307, 198] width 71 height 48
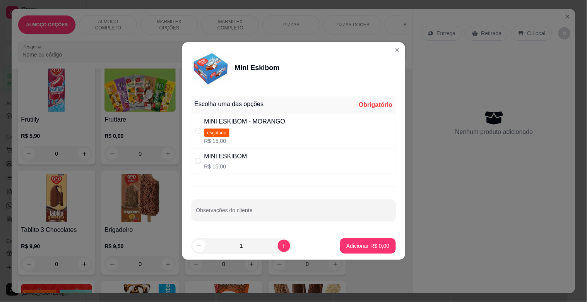
click at [246, 165] on p "R$ 15,00" at bounding box center [225, 167] width 43 height 8
radio input "true"
click at [374, 252] on button "Adicionar R$ 15,00" at bounding box center [366, 246] width 57 height 15
type input "1"
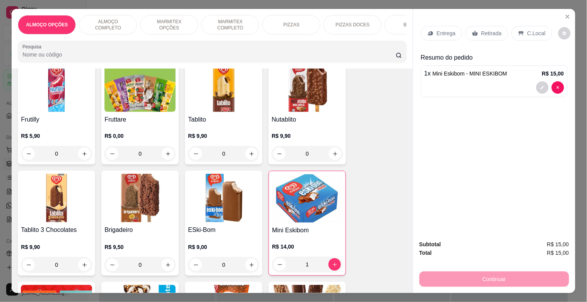
click at [485, 29] on p "Retirada" at bounding box center [492, 33] width 21 height 8
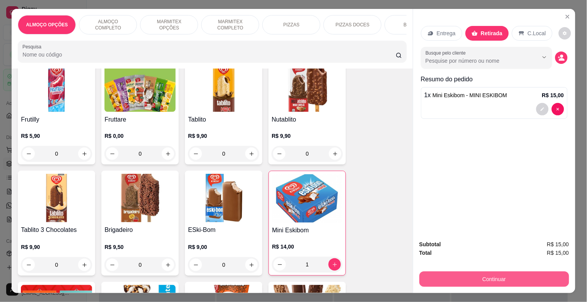
click at [535, 273] on button "Continuar" at bounding box center [495, 278] width 150 height 15
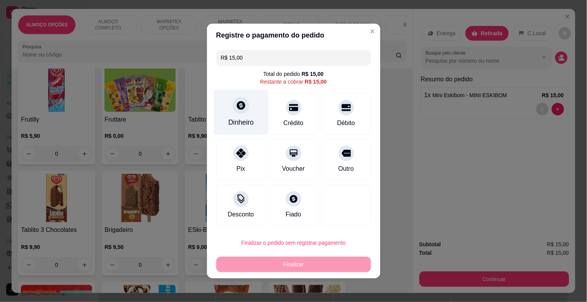
click at [242, 127] on div "Dinheiro" at bounding box center [241, 122] width 26 height 10
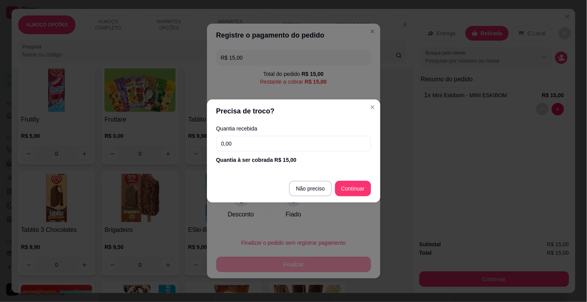
click at [262, 144] on input "0,00" at bounding box center [293, 143] width 155 height 15
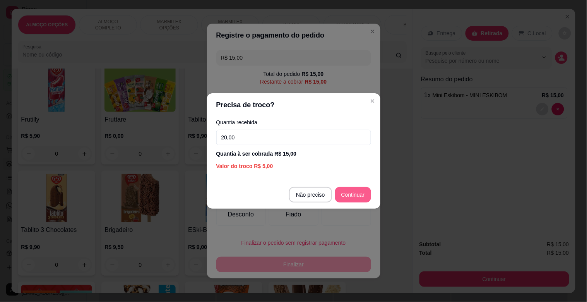
type input "20,00"
type input "R$ 0,00"
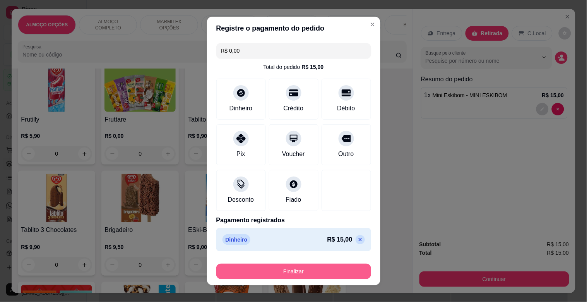
click at [296, 273] on button "Finalizar" at bounding box center [293, 271] width 155 height 15
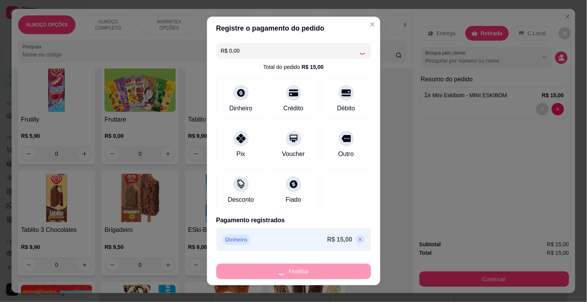
type input "0"
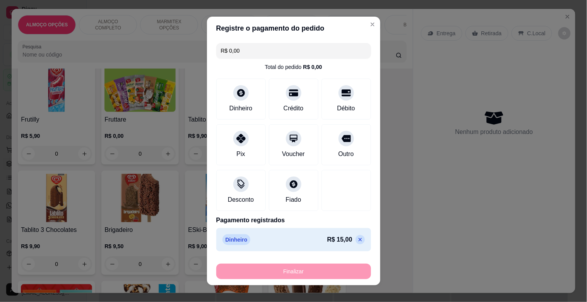
type input "-R$ 15,00"
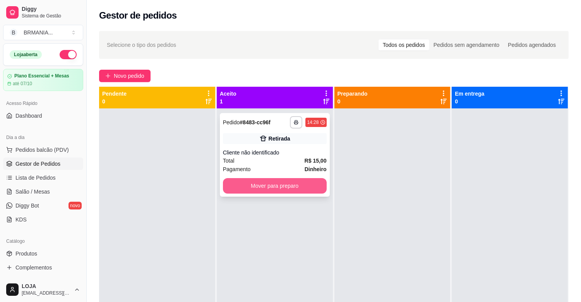
click at [270, 182] on button "Mover para preparo" at bounding box center [275, 185] width 104 height 15
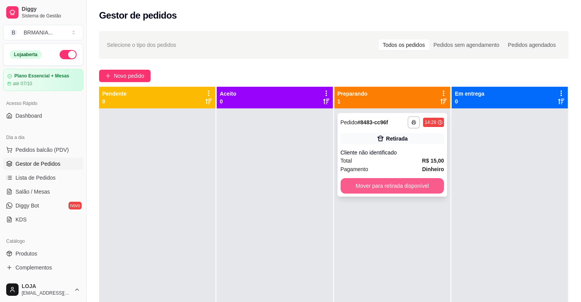
click at [374, 185] on button "Mover para retirada disponível" at bounding box center [393, 185] width 104 height 15
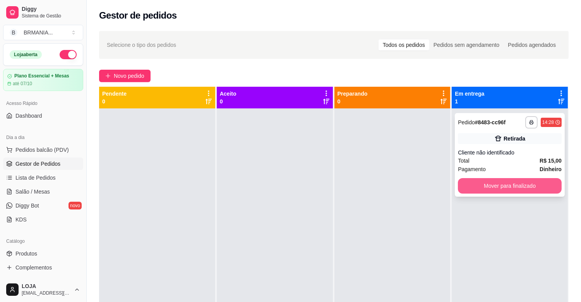
click at [528, 182] on button "Mover para finalizado" at bounding box center [510, 185] width 104 height 15
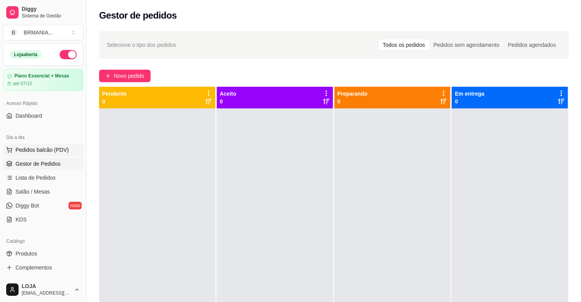
click at [61, 152] on span "Pedidos balcão (PDV)" at bounding box center [41, 150] width 53 height 8
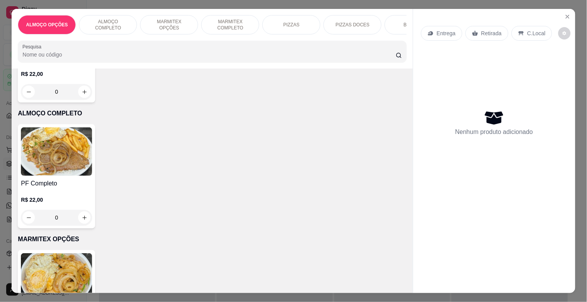
scroll to position [33, 0]
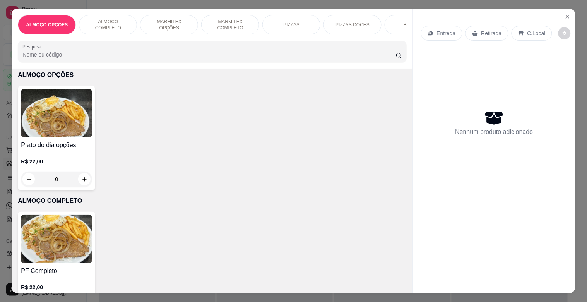
click at [65, 161] on p "R$ 22,00" at bounding box center [56, 162] width 71 height 8
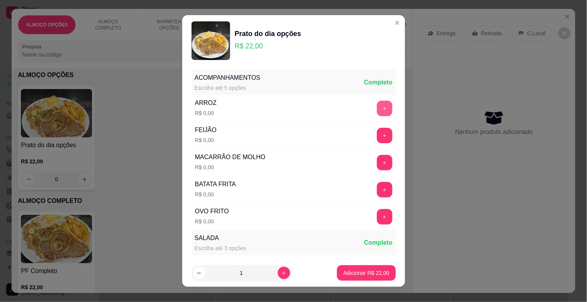
click at [377, 106] on button "+" at bounding box center [384, 108] width 15 height 15
click at [377, 133] on button "+" at bounding box center [384, 135] width 15 height 15
click at [377, 163] on button "+" at bounding box center [384, 162] width 15 height 15
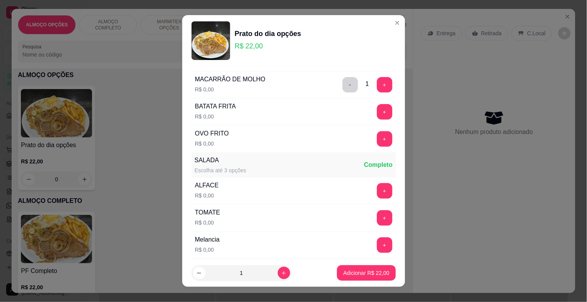
scroll to position [63, 0]
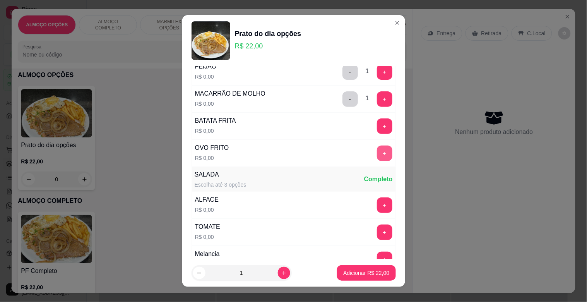
click at [377, 154] on button "+" at bounding box center [384, 153] width 15 height 15
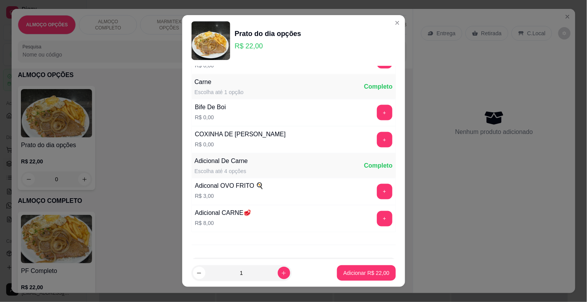
scroll to position [266, 0]
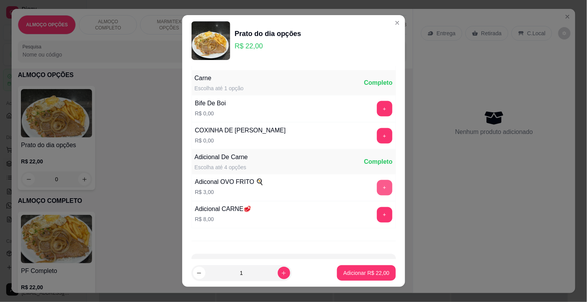
click at [377, 185] on button "+" at bounding box center [384, 187] width 15 height 15
click at [377, 188] on button "+" at bounding box center [384, 187] width 15 height 15
click at [366, 273] on p "Adicionar R$ 31,00" at bounding box center [366, 273] width 46 height 8
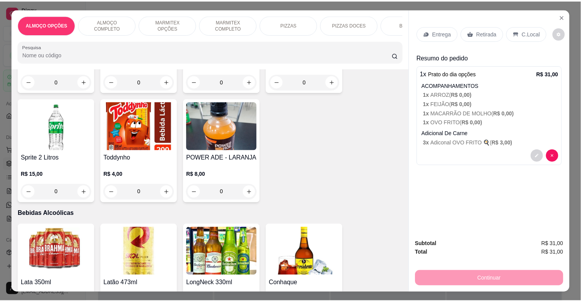
scroll to position [1458, 0]
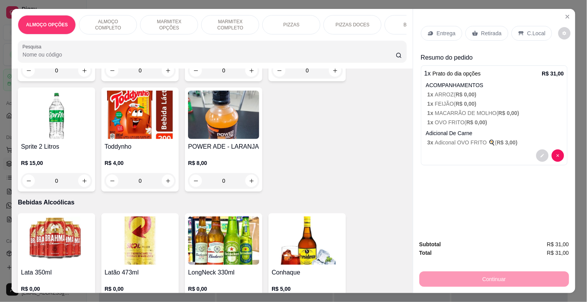
click at [242, 239] on img at bounding box center [223, 240] width 71 height 48
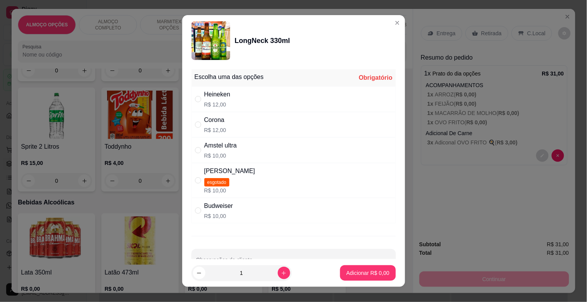
click at [235, 103] on div "Heineken R$ 12,00" at bounding box center [294, 99] width 204 height 26
radio input "true"
click at [281, 274] on icon "increase-product-quantity" at bounding box center [284, 273] width 6 height 6
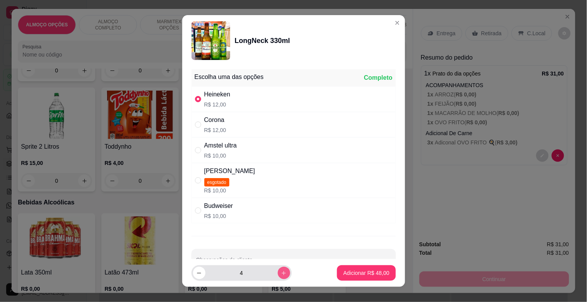
click at [281, 274] on icon "increase-product-quantity" at bounding box center [284, 273] width 6 height 6
type input "5"
click at [344, 271] on p "Adicionar R$ 60,00" at bounding box center [366, 272] width 45 height 7
type input "5"
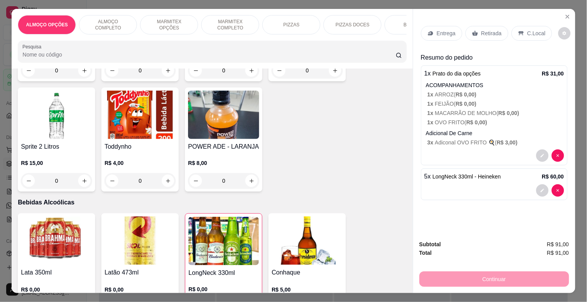
drag, startPoint x: 539, startPoint y: 27, endPoint x: 539, endPoint y: 31, distance: 3.9
click at [539, 29] on p "C.Local" at bounding box center [537, 33] width 18 height 8
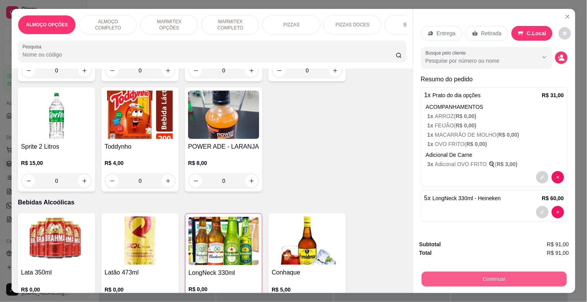
click at [511, 276] on button "Continuar" at bounding box center [494, 278] width 145 height 15
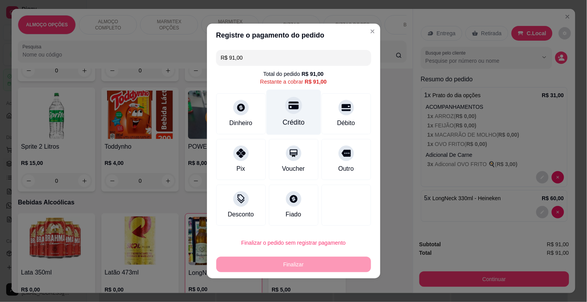
click at [287, 124] on div "Crédito" at bounding box center [294, 122] width 22 height 10
type input "R$ 0,00"
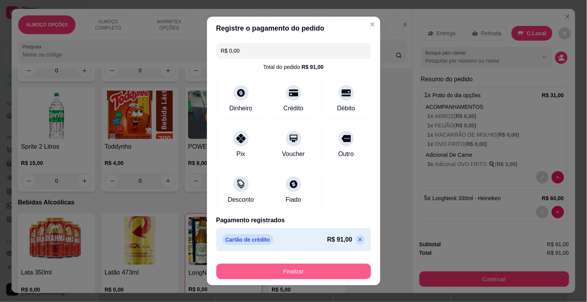
click at [304, 269] on button "Finalizar" at bounding box center [293, 271] width 155 height 15
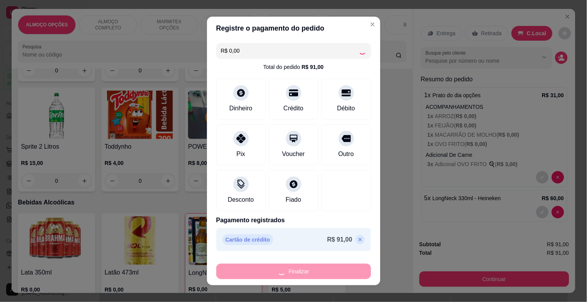
type input "0"
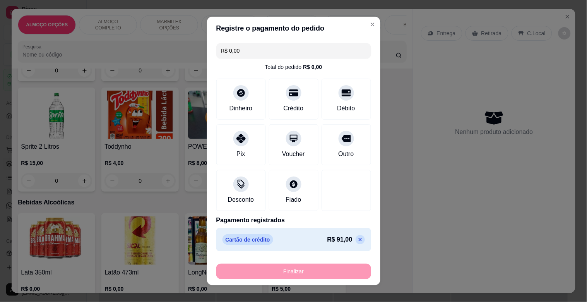
type input "-R$ 91,00"
